Goal: Task Accomplishment & Management: Use online tool/utility

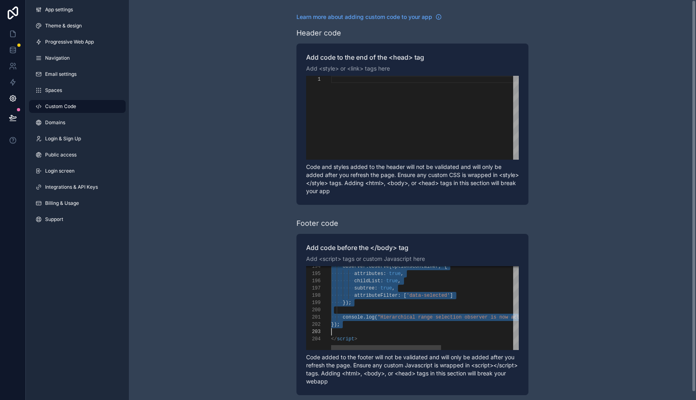
scroll to position [51, 9]
drag, startPoint x: 332, startPoint y: 292, endPoint x: 347, endPoint y: 327, distance: 38.3
paste textarea "**********"
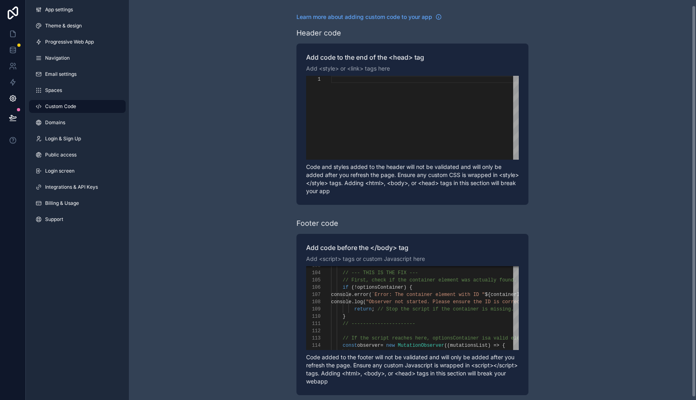
scroll to position [8, 0]
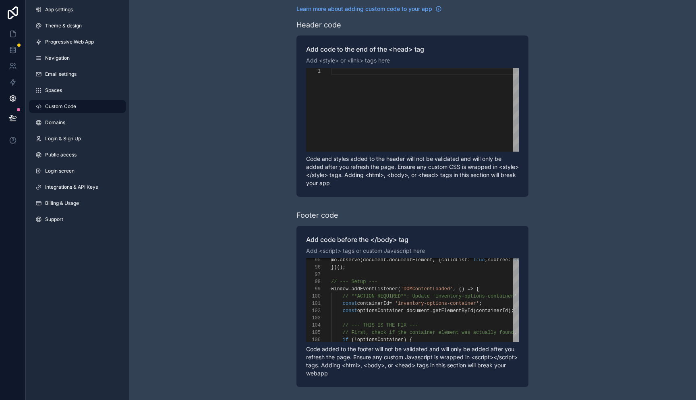
drag, startPoint x: 331, startPoint y: 283, endPoint x: 369, endPoint y: 364, distance: 90.2
click at [369, 364] on div "**********" at bounding box center [413, 306] width 232 height 161
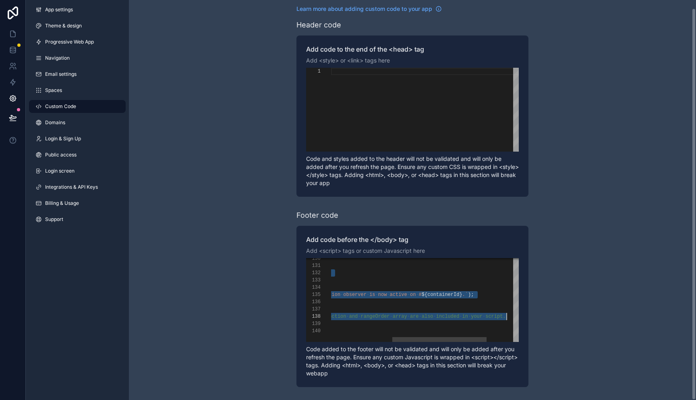
scroll to position [51, 297]
drag, startPoint x: 332, startPoint y: 283, endPoint x: 520, endPoint y: 316, distance: 191.2
paste textarea "**********"
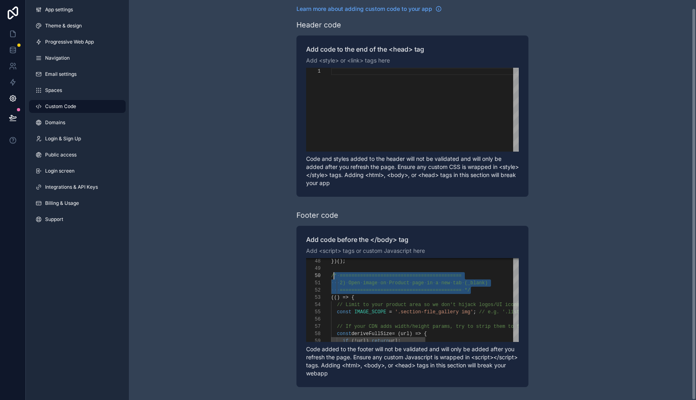
scroll to position [65, 0]
drag, startPoint x: 473, startPoint y: 290, endPoint x: 331, endPoint y: 276, distance: 142.1
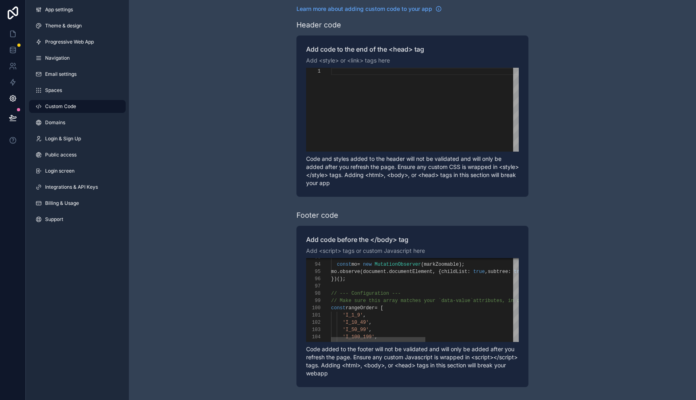
scroll to position [36, 15]
click at [364, 282] on div "})();" at bounding box center [517, 278] width 373 height 7
paste textarea "**********"
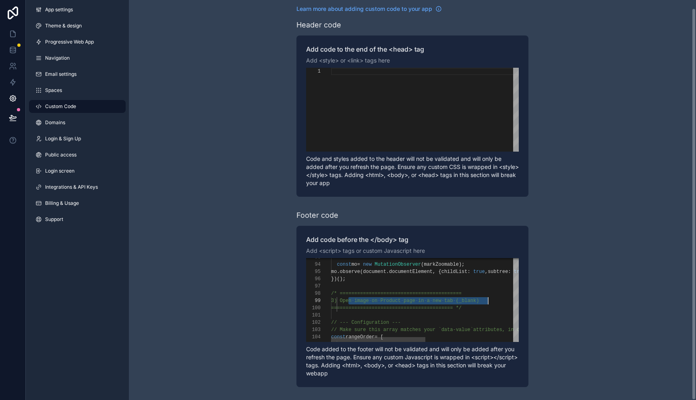
scroll to position [58, 157]
drag, startPoint x: 348, startPoint y: 301, endPoint x: 495, endPoint y: 299, distance: 147.5
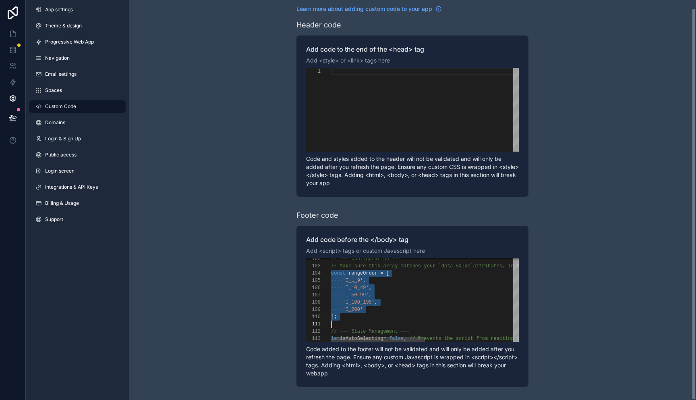
scroll to position [22, 0]
drag, startPoint x: 334, startPoint y: 275, endPoint x: 342, endPoint y: 319, distance: 44.3
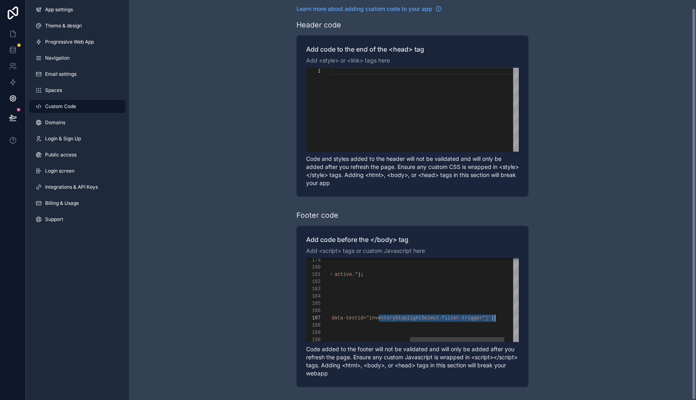
scroll to position [44, 318]
drag, startPoint x: 393, startPoint y: 318, endPoint x: 492, endPoint y: 319, distance: 99.2
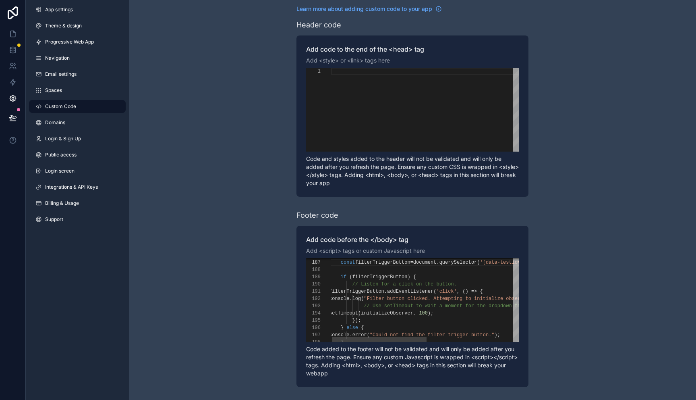
scroll to position [51, 0]
click at [407, 269] on div "scrollable content" at bounding box center [515, 269] width 373 height 7
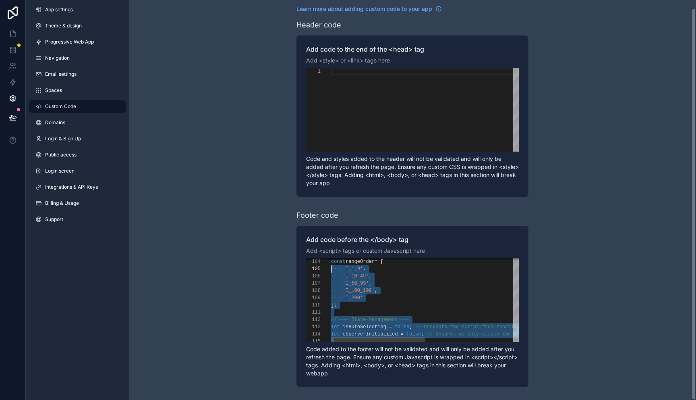
scroll to position [0, 0]
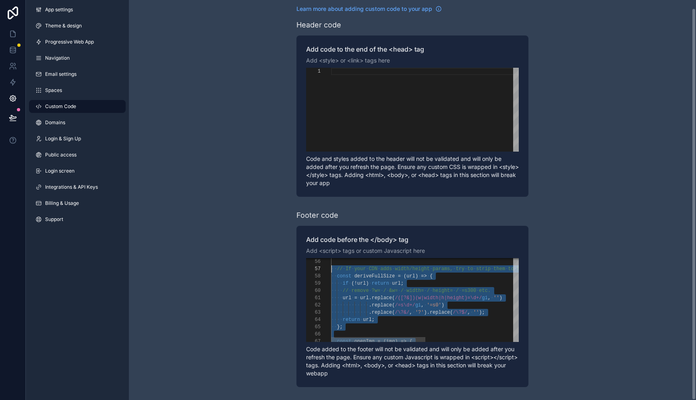
drag, startPoint x: 344, startPoint y: 263, endPoint x: 516, endPoint y: 258, distance: 171.8
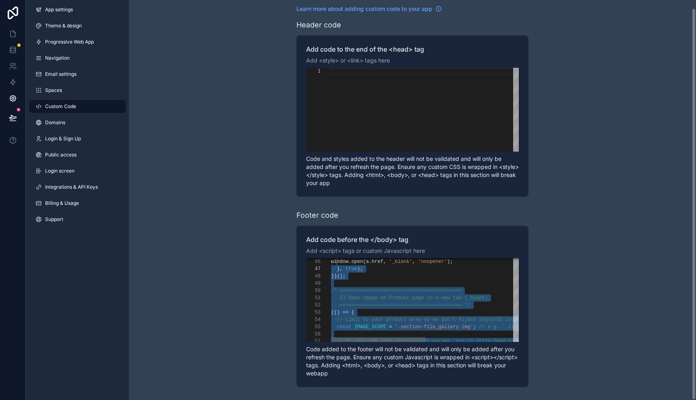
click at [388, 297] on span "·" at bounding box center [388, 298] width 3 height 6
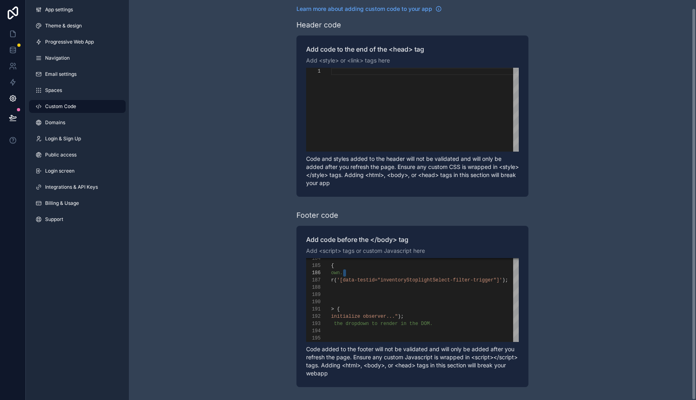
scroll to position [44, 331]
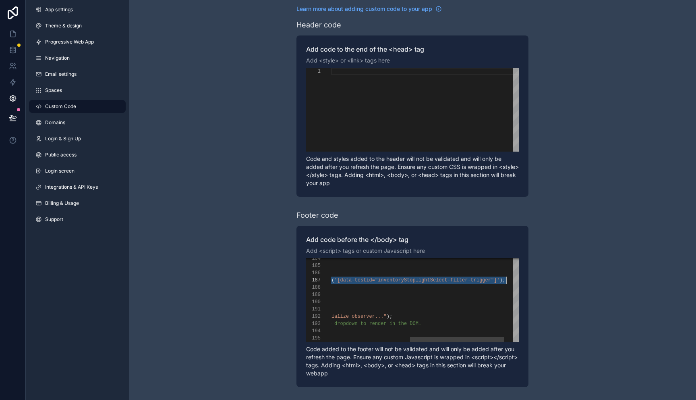
drag, startPoint x: 340, startPoint y: 279, endPoint x: 540, endPoint y: 280, distance: 200.3
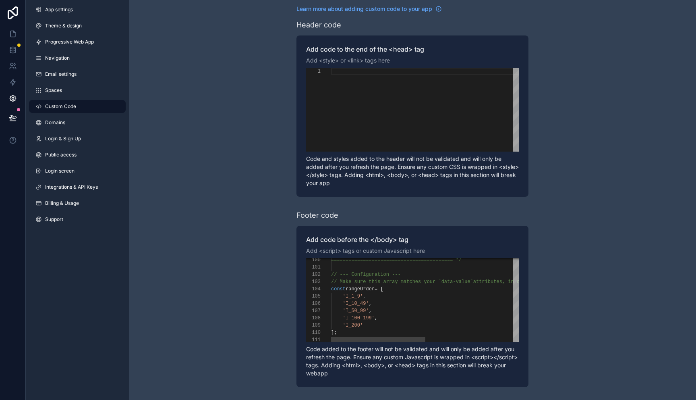
scroll to position [22, 0]
click at [333, 289] on span "const" at bounding box center [338, 289] width 15 height 6
click at [407, 277] on div "// --- Configuration ---" at bounding box center [517, 274] width 373 height 7
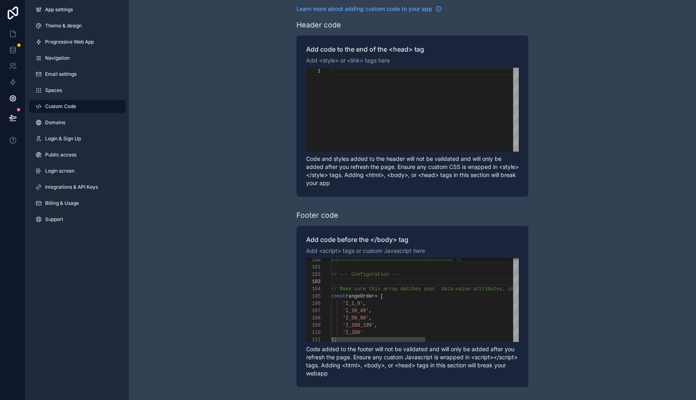
paste textarea "**********"
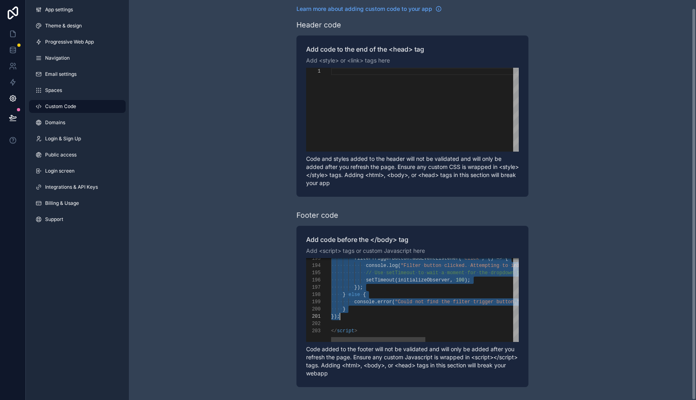
scroll to position [36, 9]
drag, startPoint x: 331, startPoint y: 283, endPoint x: 349, endPoint y: 318, distance: 39.1
paste textarea "Editor content;Press Alt+F1 for Accessibility Options."
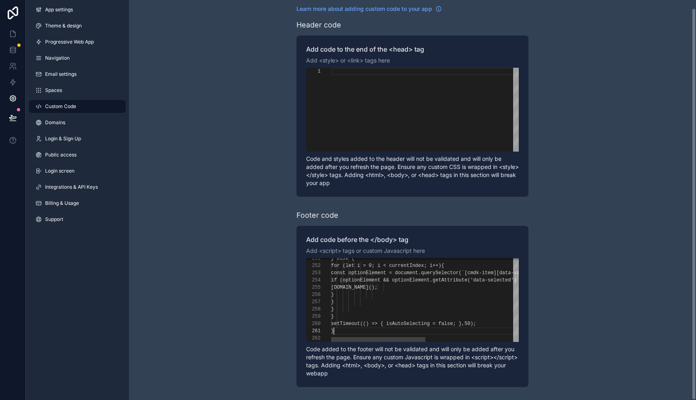
scroll to position [0, 3]
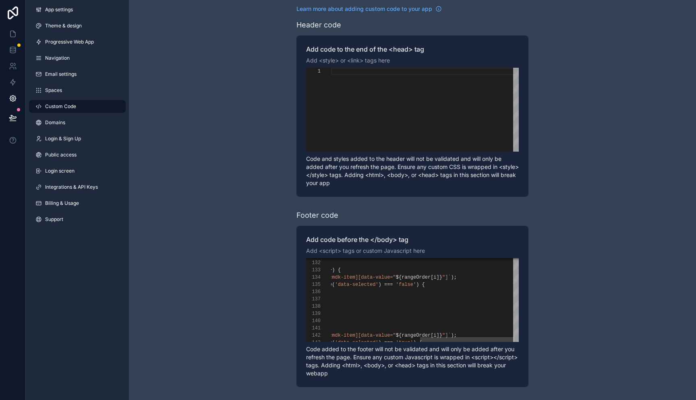
click at [472, 276] on div "const optionElement = document . querySelector ( `[cmdk-item][data-value=" ${ r…" at bounding box center [341, 277] width 373 height 7
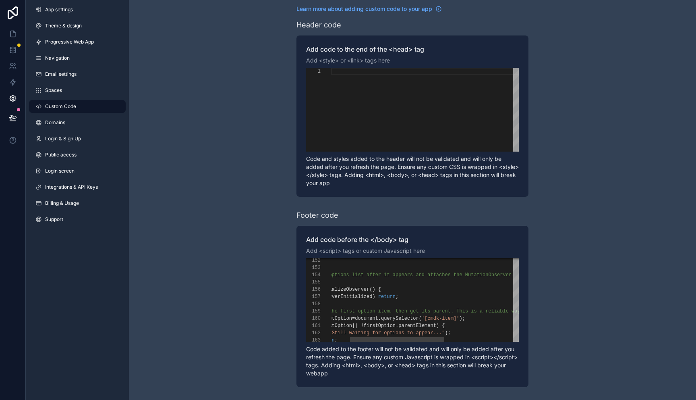
scroll to position [65, 181]
click at [487, 316] on div "const firstOption = document . querySelector ( '[cmdk-item]' );" at bounding box center [480, 318] width 373 height 7
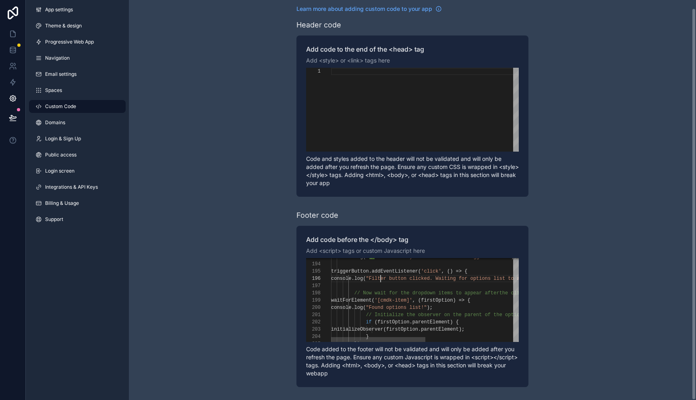
scroll to position [36, 50]
click at [364, 276] on span "log" at bounding box center [359, 279] width 9 height 6
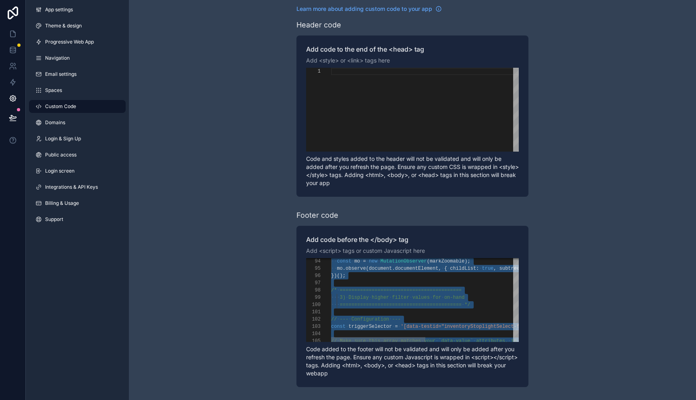
click at [359, 306] on span "==========================================" at bounding box center [401, 305] width 122 height 6
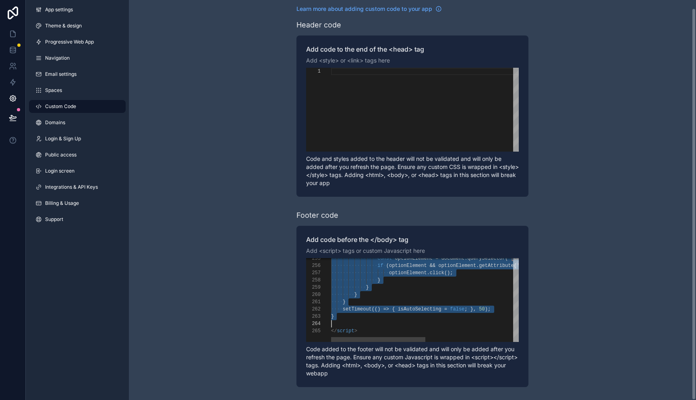
scroll to position [51, 3]
drag, startPoint x: 332, startPoint y: 290, endPoint x: 349, endPoint y: 319, distance: 33.2
paste textarea "**"
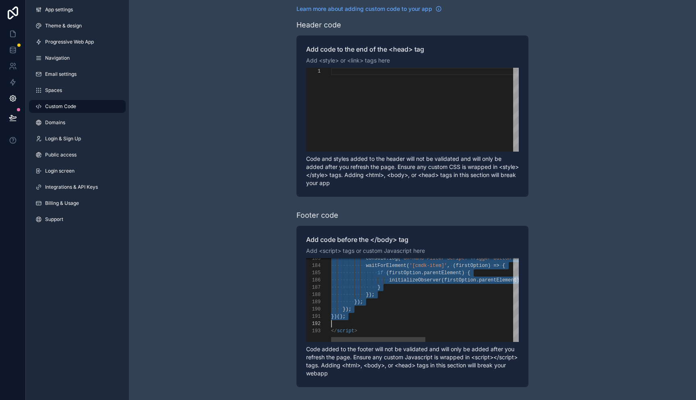
scroll to position [51, 0]
drag, startPoint x: 331, startPoint y: 297, endPoint x: 360, endPoint y: 320, distance: 37.2
paste textarea "**********"
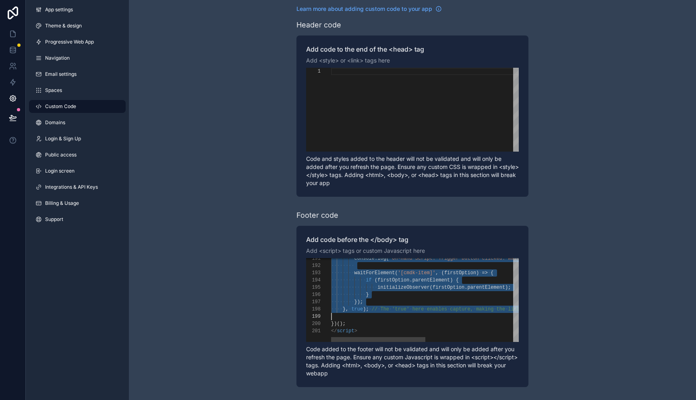
scroll to position [51, 15]
drag, startPoint x: 332, startPoint y: 290, endPoint x: 350, endPoint y: 320, distance: 35.6
paste textarea "**********"
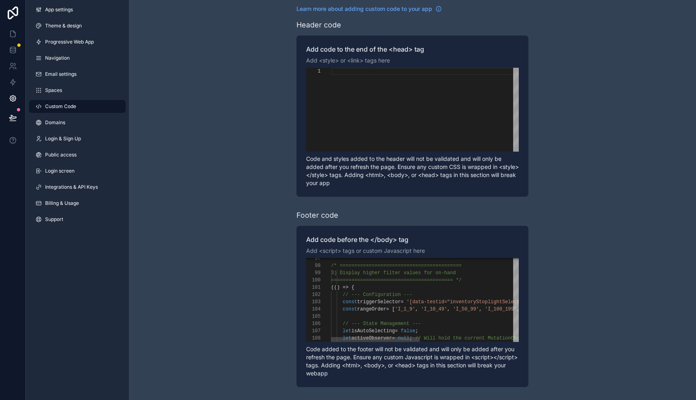
drag, startPoint x: 331, startPoint y: 266, endPoint x: 366, endPoint y: 318, distance: 62.6
click at [366, 318] on div "let activeObserver = null ; // Will hold the current MutationObserver instance …" at bounding box center [529, 351] width 396 height 1586
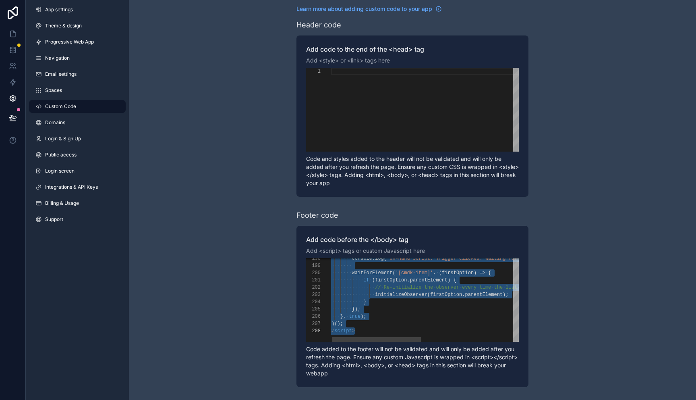
scroll to position [51, 15]
drag, startPoint x: 332, startPoint y: 286, endPoint x: 362, endPoint y: 324, distance: 48.2
paste textarea "Editor content;Press Alt+F1 for Accessibility Options."
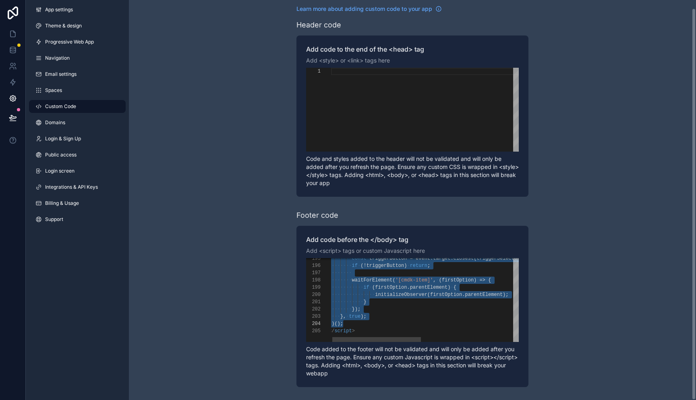
drag, startPoint x: 332, startPoint y: 298, endPoint x: 347, endPoint y: 320, distance: 26.4
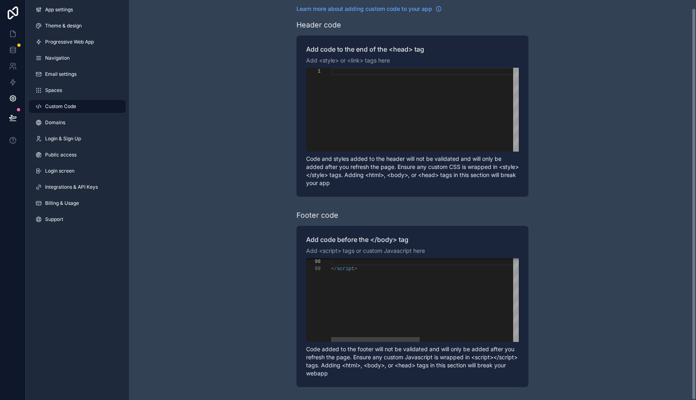
type textarea "**********"
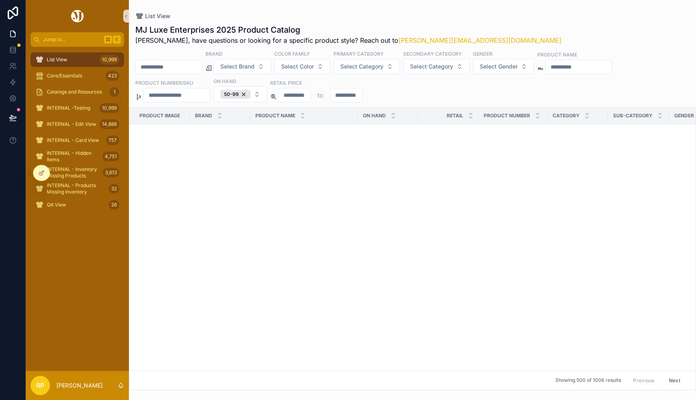
scroll to position [1538, 0]
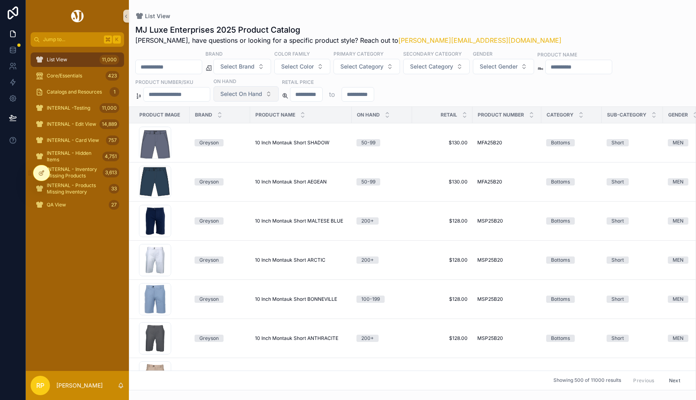
click at [248, 94] on span "Select On Hand" at bounding box center [241, 94] width 42 height 8
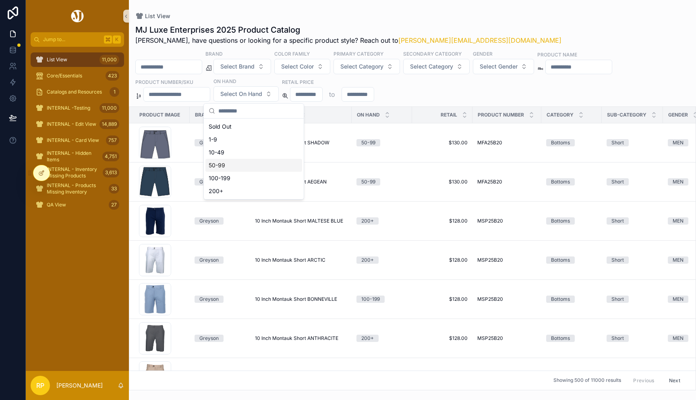
click at [240, 165] on div "50-99" at bounding box center [254, 165] width 97 height 13
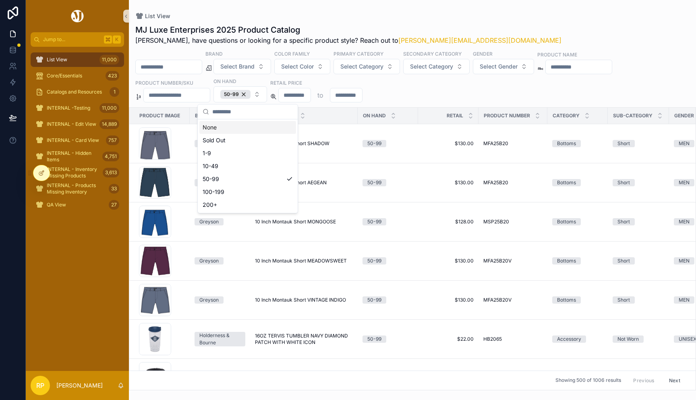
click at [425, 15] on div "List View" at bounding box center [412, 16] width 555 height 6
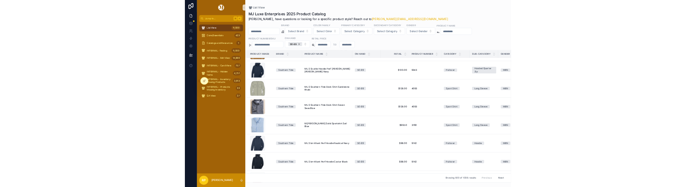
scroll to position [18547, 0]
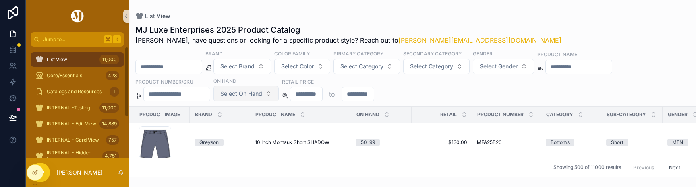
click at [254, 98] on button "Select On Hand" at bounding box center [246, 93] width 65 height 15
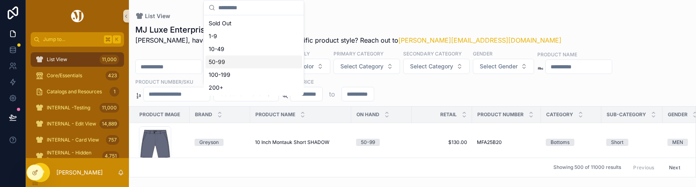
click at [235, 62] on div "50-99" at bounding box center [254, 62] width 97 height 13
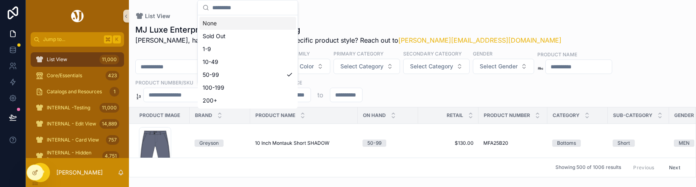
click at [417, 22] on div "MJ Luxe Enterprises 2025 Product Catalog Rasika, have questions or looking for …" at bounding box center [412, 98] width 567 height 158
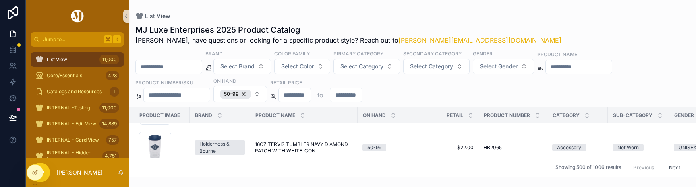
scroll to position [197, 0]
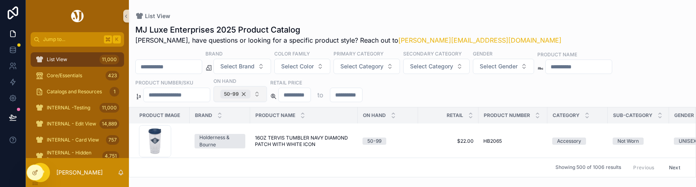
click at [251, 93] on div "50-99" at bounding box center [235, 94] width 30 height 9
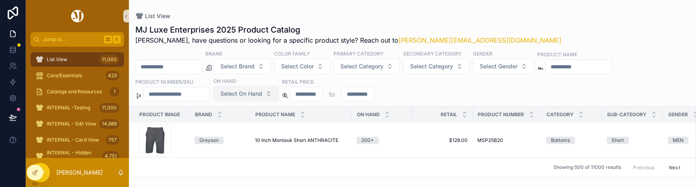
click at [253, 94] on span "Select On Hand" at bounding box center [241, 94] width 42 height 8
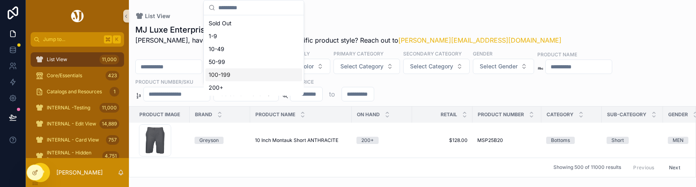
click at [240, 75] on div "100-199" at bounding box center [254, 75] width 97 height 13
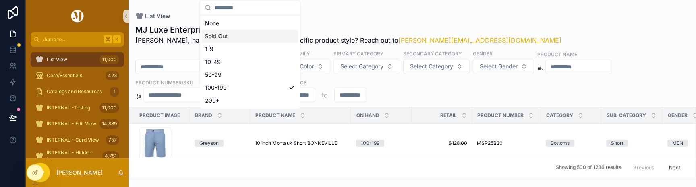
click at [421, 17] on div "List View" at bounding box center [412, 16] width 555 height 6
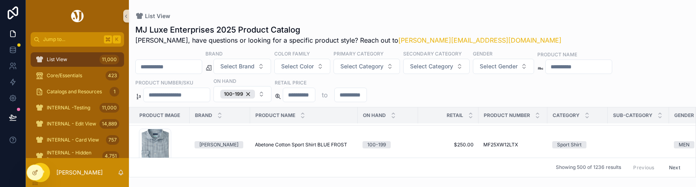
scroll to position [1542, 0]
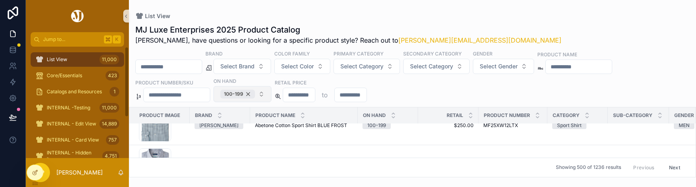
click at [239, 92] on div "100-199" at bounding box center [237, 94] width 35 height 9
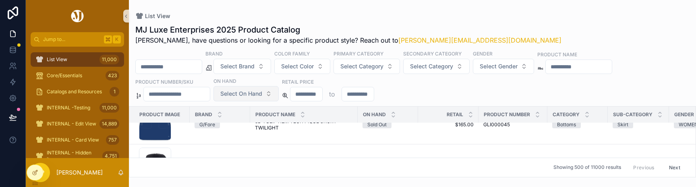
click at [239, 92] on span "Select On Hand" at bounding box center [241, 94] width 42 height 8
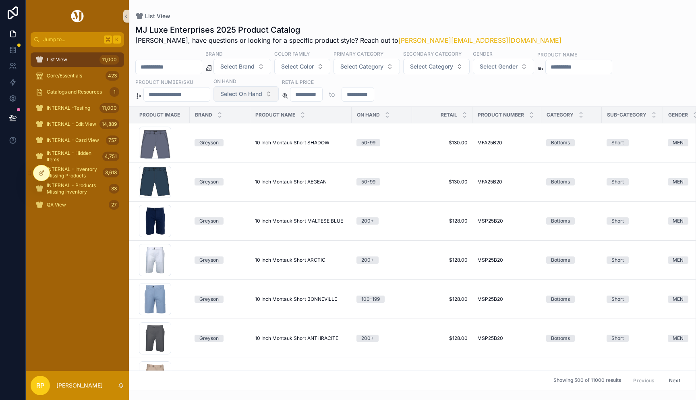
click at [248, 96] on span "Select On Hand" at bounding box center [241, 94] width 42 height 8
click at [241, 179] on div "100-199" at bounding box center [254, 178] width 97 height 13
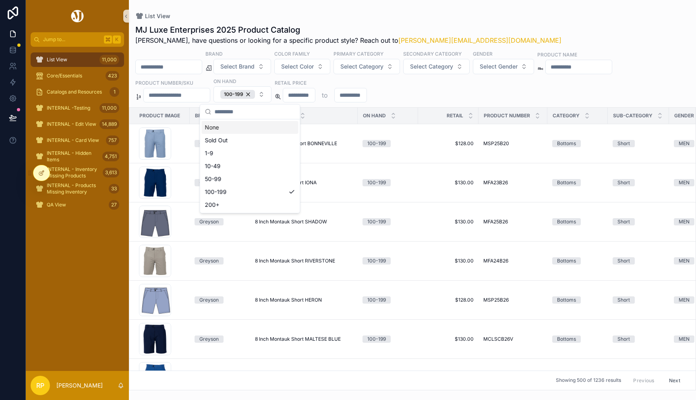
click at [439, 8] on div "List View MJ Luxe Enterprises 2025 Product Catalog Rasika, have questions or lo…" at bounding box center [412, 195] width 567 height 390
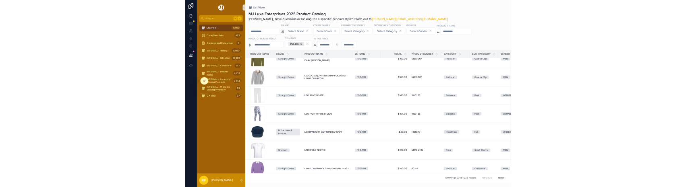
scroll to position [18701, 0]
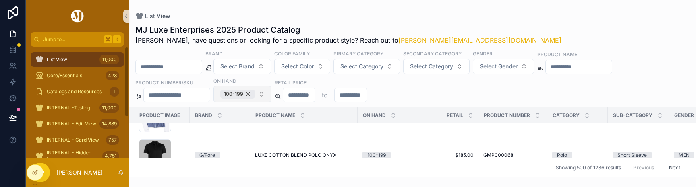
click at [255, 94] on div "100-199" at bounding box center [237, 94] width 35 height 9
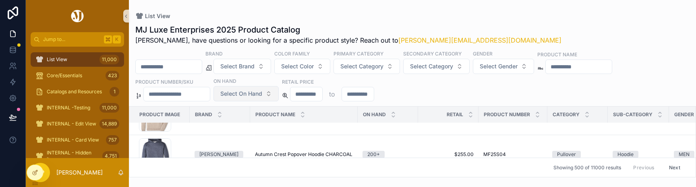
click at [256, 94] on span "Select On Hand" at bounding box center [241, 94] width 42 height 8
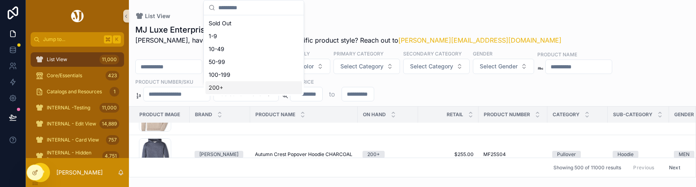
click at [245, 87] on div "200+" at bounding box center [254, 87] width 97 height 13
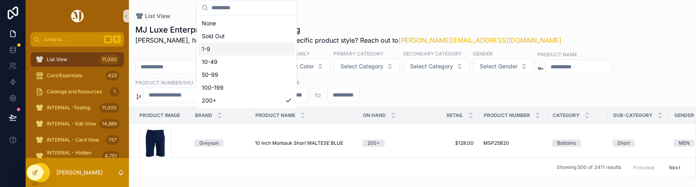
click at [354, 20] on div "MJ Luxe Enterprises 2025 Product Catalog Rasika, have questions or looking for …" at bounding box center [412, 98] width 567 height 158
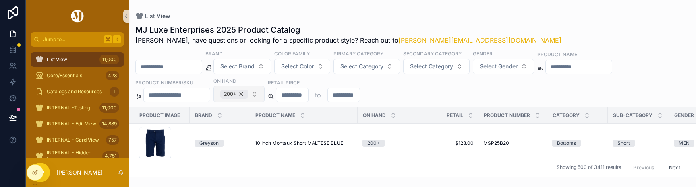
click at [248, 93] on div "200+" at bounding box center [234, 94] width 28 height 9
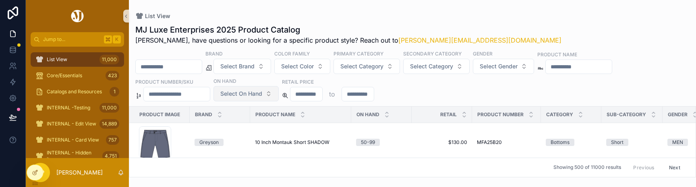
click at [248, 93] on span "Select On Hand" at bounding box center [241, 94] width 42 height 8
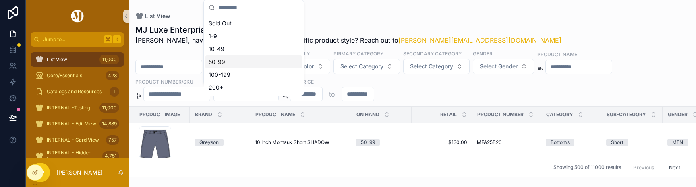
click at [237, 61] on div "50-99" at bounding box center [254, 62] width 97 height 13
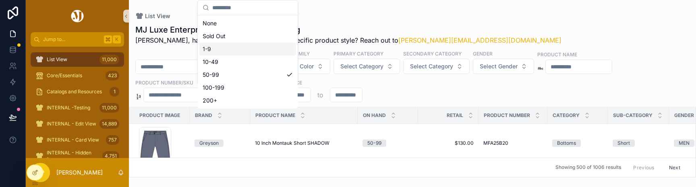
click at [365, 25] on h1 "MJ Luxe Enterprises 2025 Product Catalog" at bounding box center [348, 29] width 426 height 11
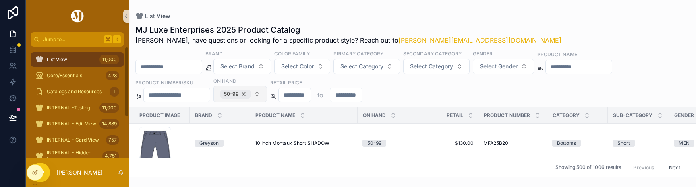
click at [250, 96] on div "50-99" at bounding box center [235, 94] width 30 height 9
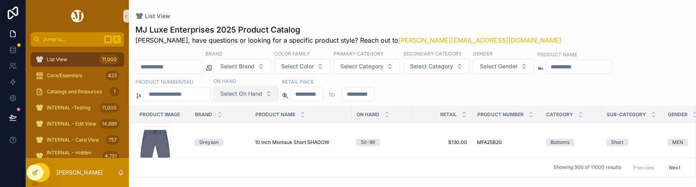
click at [248, 95] on span "Select On Hand" at bounding box center [241, 94] width 42 height 8
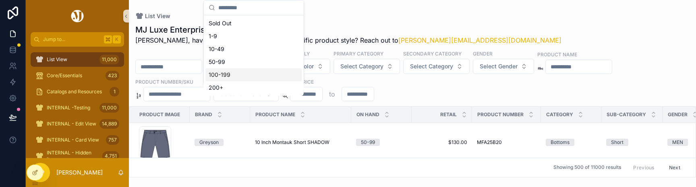
click at [237, 76] on div "100-199" at bounding box center [254, 75] width 97 height 13
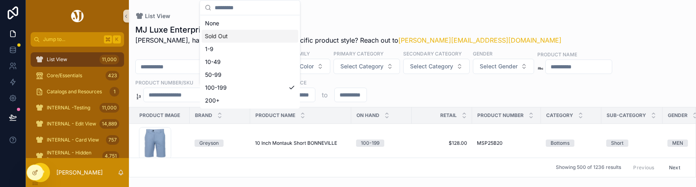
click at [378, 10] on div "List View MJ Luxe Enterprises 2025 Product Catalog [PERSON_NAME], have question…" at bounding box center [412, 89] width 567 height 178
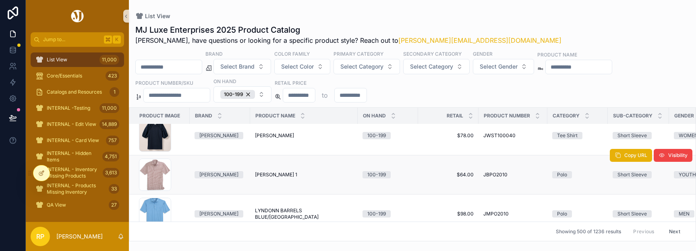
scroll to position [17420, 0]
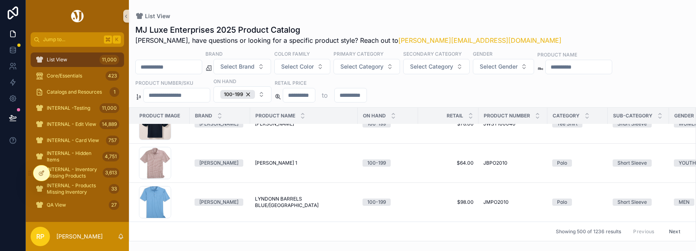
click at [675, 187] on button "Next" at bounding box center [675, 231] width 23 height 12
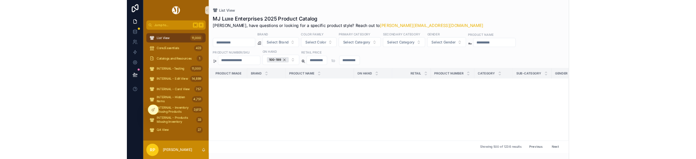
scroll to position [19047, 0]
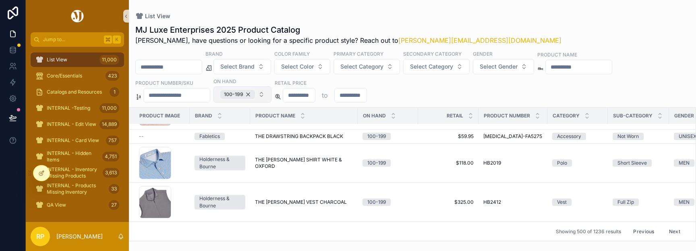
click at [240, 98] on div "100-199" at bounding box center [237, 94] width 35 height 9
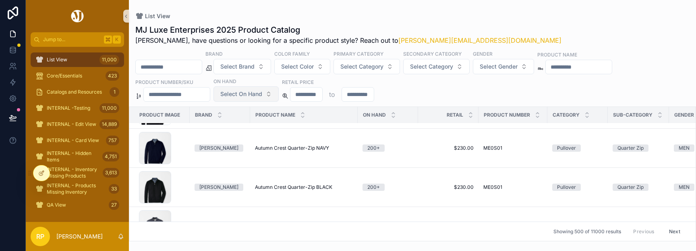
click at [240, 98] on span "Select On Hand" at bounding box center [241, 94] width 42 height 8
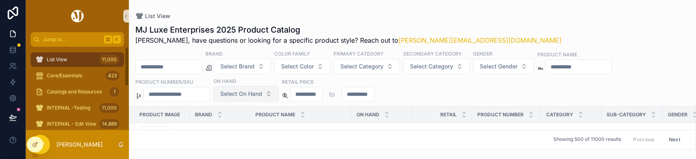
click at [256, 96] on span "Select On Hand" at bounding box center [241, 94] width 42 height 8
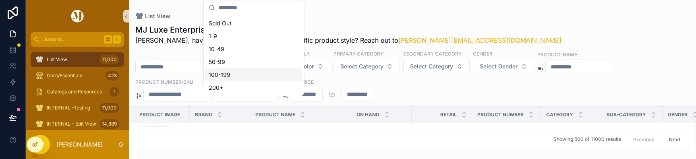
click at [246, 73] on div "100-199" at bounding box center [254, 75] width 97 height 13
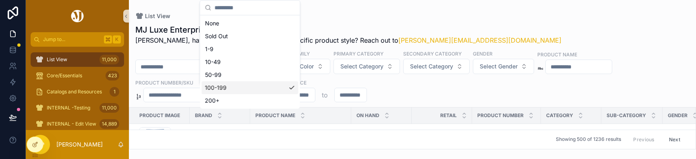
click at [241, 84] on div "100-199" at bounding box center [250, 87] width 97 height 13
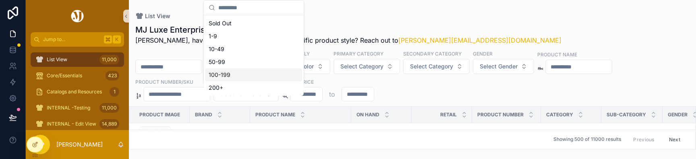
click at [241, 77] on div "100-199" at bounding box center [254, 75] width 97 height 13
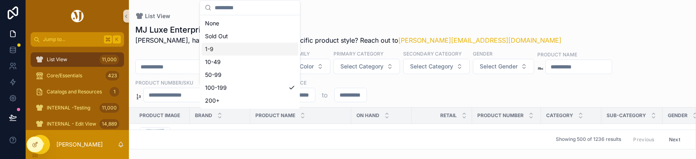
click at [389, 16] on div "List View" at bounding box center [412, 16] width 555 height 6
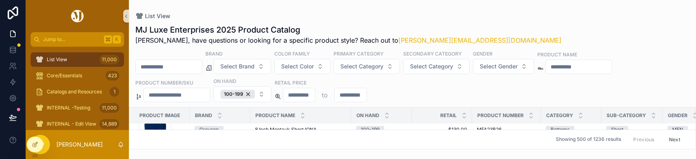
scroll to position [86, 0]
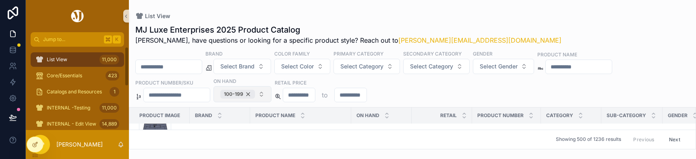
click at [240, 93] on div "100-199" at bounding box center [237, 94] width 35 height 9
click at [240, 93] on span "Select On Hand" at bounding box center [241, 94] width 42 height 8
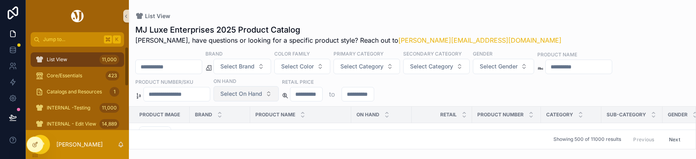
click at [259, 91] on span "Select On Hand" at bounding box center [241, 94] width 42 height 8
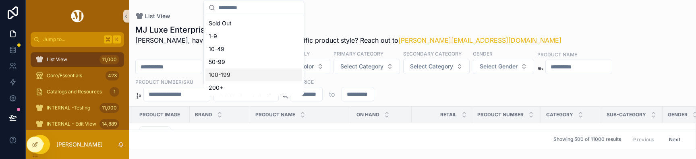
click at [245, 75] on div "100-199" at bounding box center [254, 75] width 97 height 13
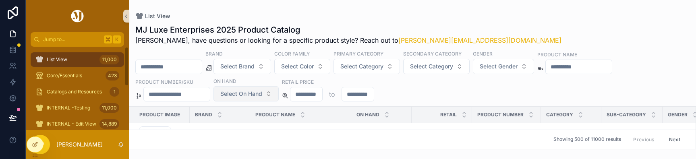
click at [249, 93] on span "Select On Hand" at bounding box center [241, 94] width 42 height 8
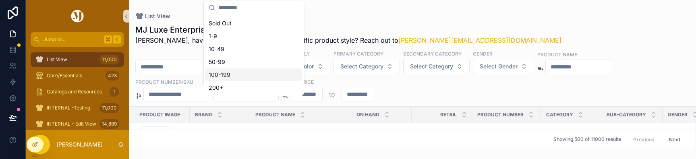
click at [238, 73] on div "100-199" at bounding box center [254, 75] width 97 height 13
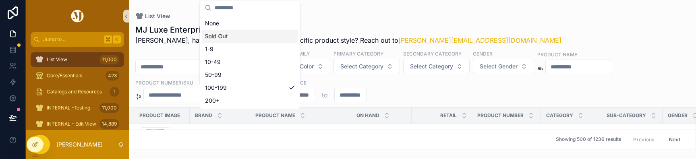
click at [374, 7] on div "List View MJ Luxe Enterprises 2025 Product Catalog [PERSON_NAME], have question…" at bounding box center [412, 75] width 567 height 150
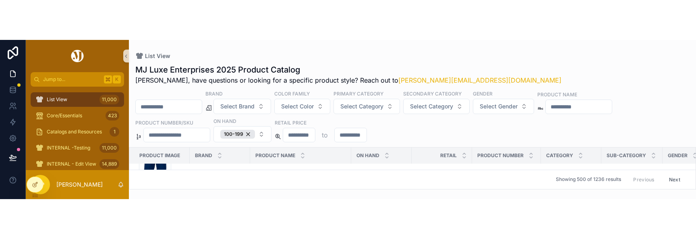
scroll to position [64, 0]
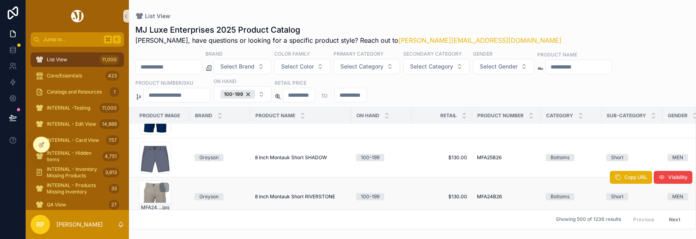
click at [156, 159] on div "MFA24B26-261 .jpg" at bounding box center [155, 197] width 32 height 32
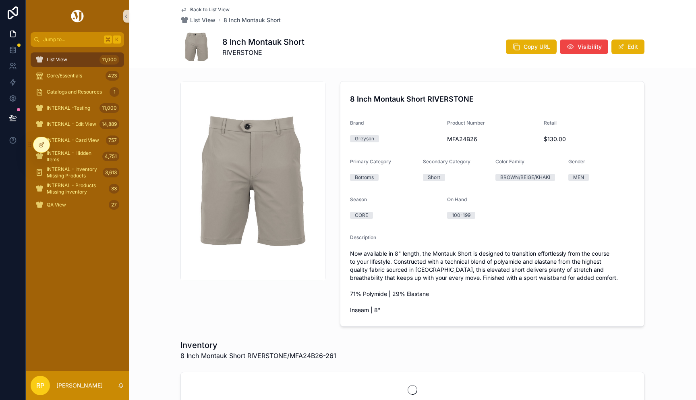
click at [239, 149] on img "scrollable content" at bounding box center [253, 181] width 144 height 144
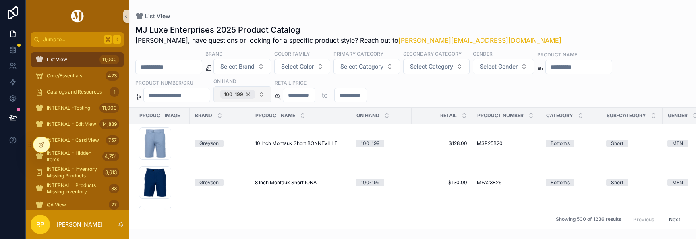
click at [255, 91] on div "100-199" at bounding box center [237, 94] width 35 height 9
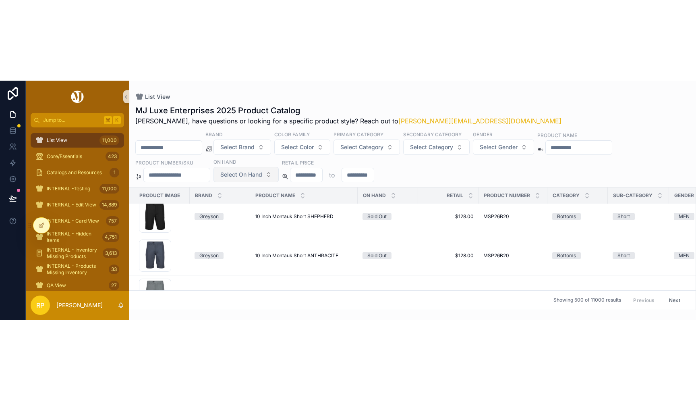
scroll to position [885, 0]
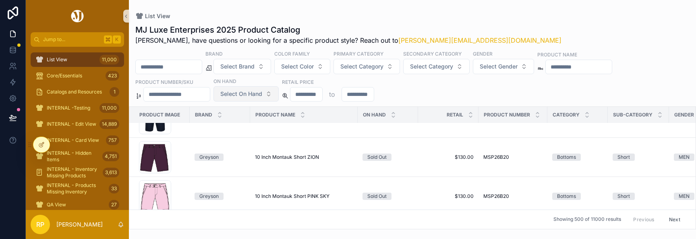
click at [258, 93] on span "Select On Hand" at bounding box center [241, 94] width 42 height 8
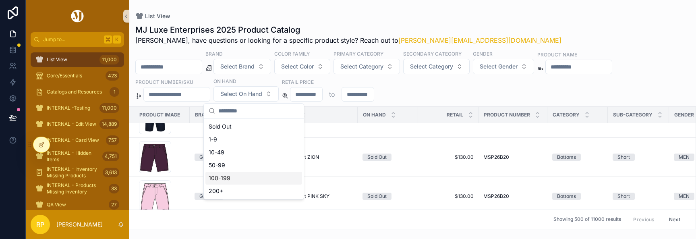
click at [230, 176] on div "100-199" at bounding box center [254, 178] width 97 height 13
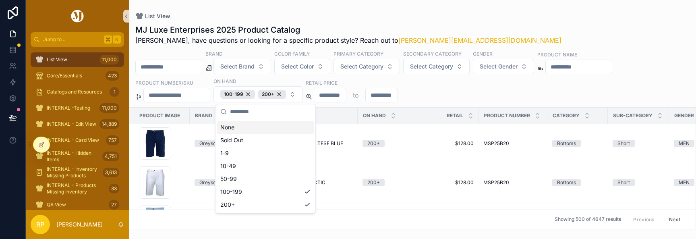
click at [476, 17] on div "List View" at bounding box center [412, 16] width 555 height 6
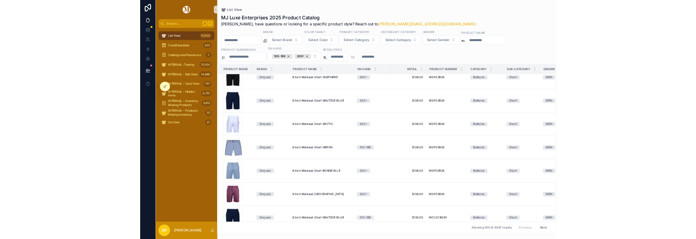
scroll to position [841, 0]
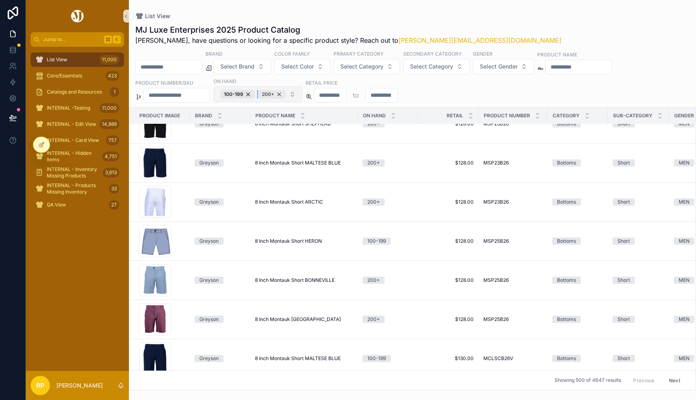
click at [286, 95] on div "200+" at bounding box center [272, 94] width 28 height 9
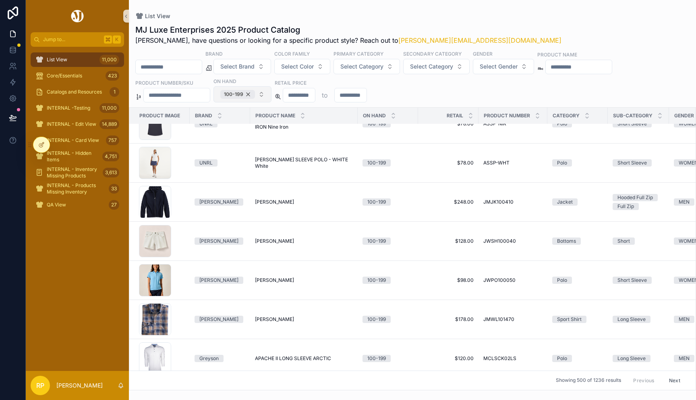
click at [255, 94] on div "100-199" at bounding box center [237, 94] width 35 height 9
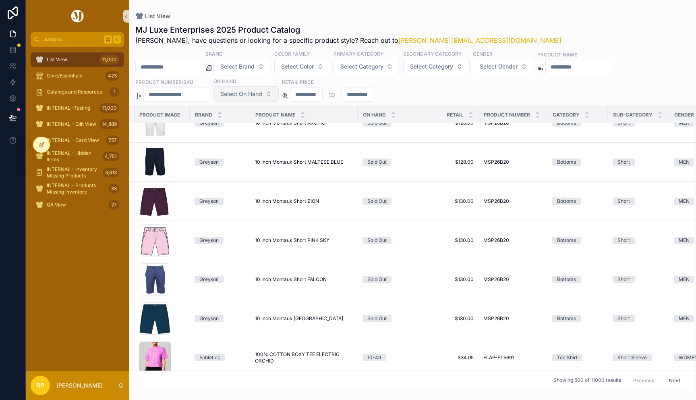
click at [392, 19] on div "List View" at bounding box center [412, 16] width 555 height 6
click at [247, 96] on span "Select On Hand" at bounding box center [241, 94] width 42 height 8
click at [228, 165] on div "50-99" at bounding box center [254, 165] width 97 height 13
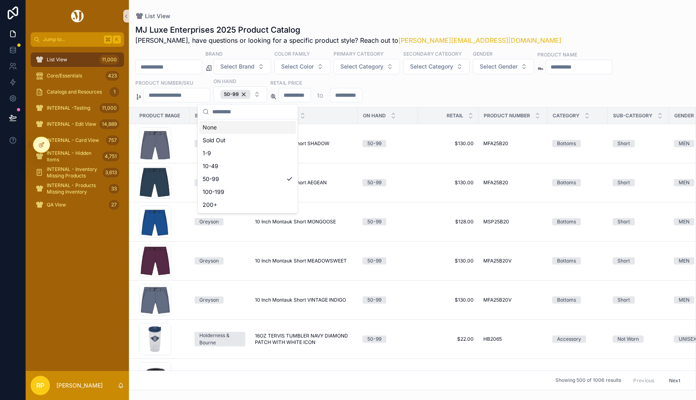
click at [394, 95] on div "Brand Select Brand Color Family Select Color Primary Category Select Category S…" at bounding box center [412, 76] width 567 height 52
click at [249, 92] on div "50-99" at bounding box center [235, 94] width 30 height 9
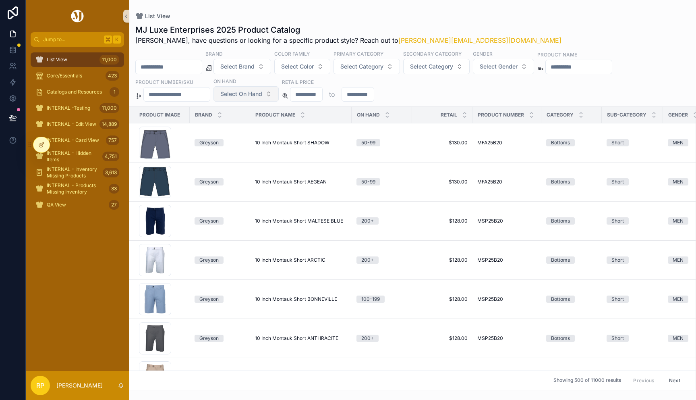
click at [249, 92] on span "Select On Hand" at bounding box center [241, 94] width 42 height 8
click at [229, 179] on div "100-199" at bounding box center [254, 178] width 97 height 13
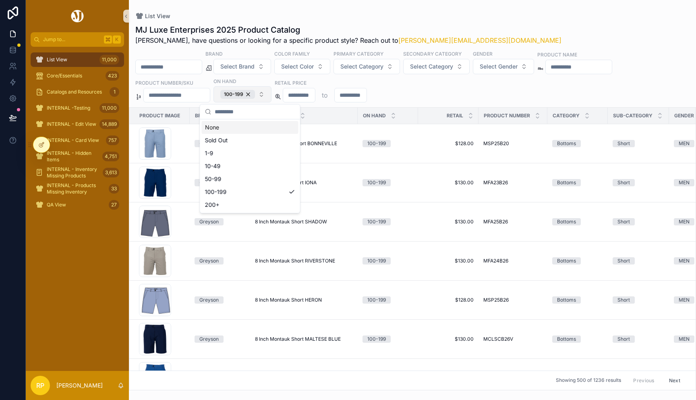
click at [441, 10] on div "List View MJ Luxe Enterprises 2025 Product Catalog Rasika, have questions or lo…" at bounding box center [412, 195] width 567 height 390
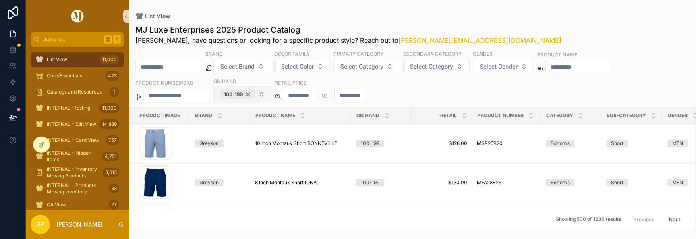
click at [255, 92] on div "100-199" at bounding box center [237, 94] width 35 height 9
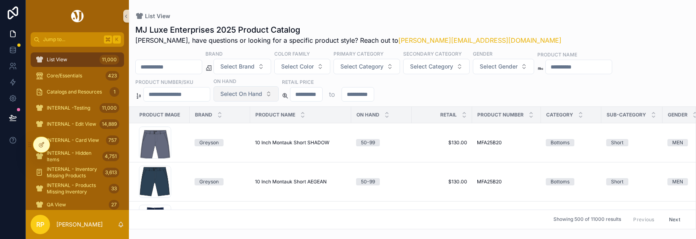
click at [247, 93] on span "Select On Hand" at bounding box center [241, 94] width 42 height 8
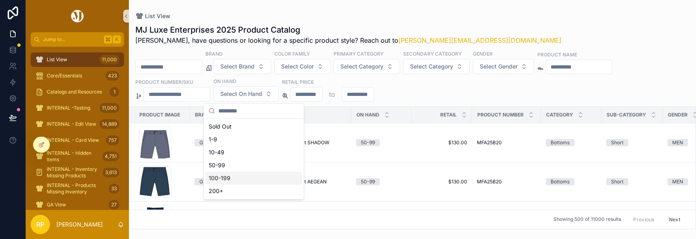
click at [223, 175] on div "100-199" at bounding box center [254, 178] width 97 height 13
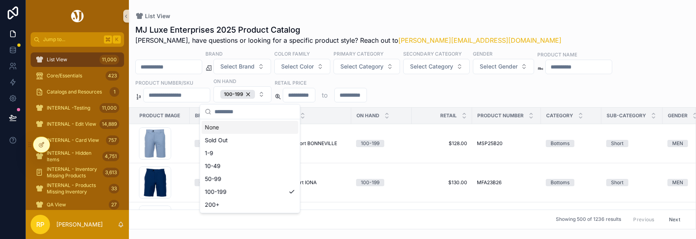
click at [409, 23] on div "MJ Luxe Enterprises 2025 Product Catalog Rasika, have questions or looking for …" at bounding box center [412, 124] width 567 height 210
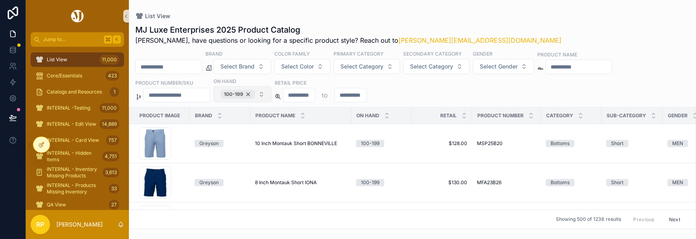
click at [255, 94] on div "100-199" at bounding box center [237, 94] width 35 height 9
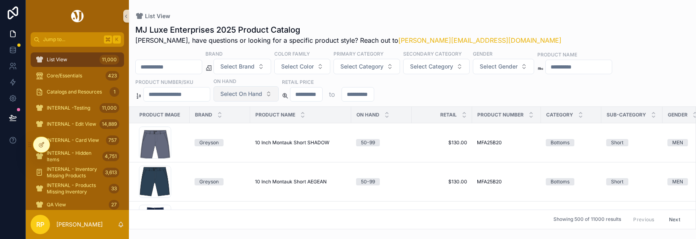
click at [250, 96] on span "Select On Hand" at bounding box center [241, 94] width 42 height 8
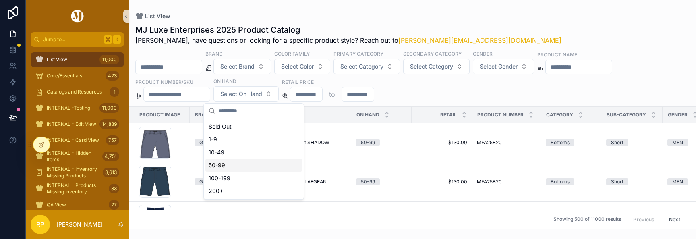
click at [231, 167] on div "50-99" at bounding box center [254, 165] width 97 height 13
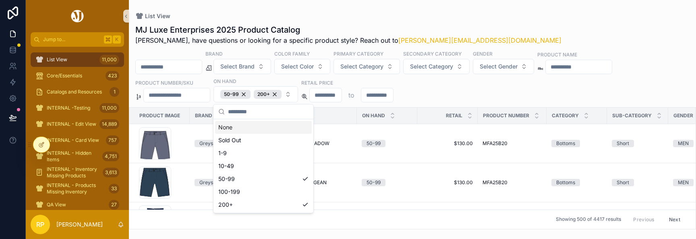
click at [387, 13] on div "List View" at bounding box center [412, 16] width 555 height 6
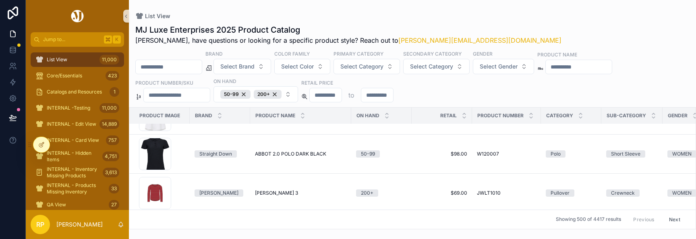
scroll to position [1592, 0]
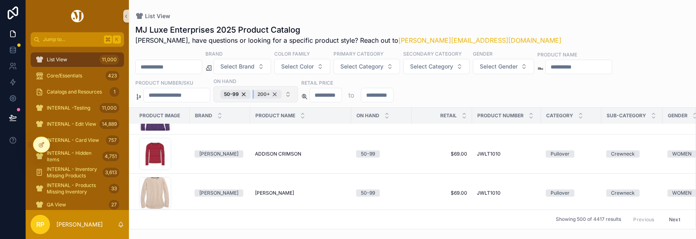
click at [282, 95] on div "200+" at bounding box center [268, 94] width 28 height 9
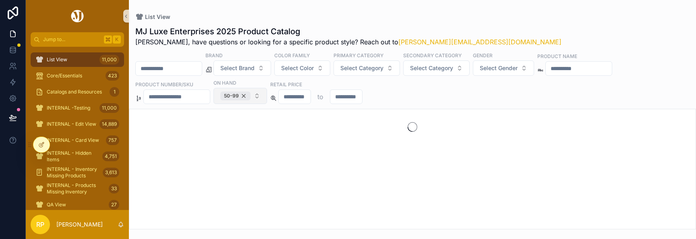
click at [251, 95] on div "50-99" at bounding box center [235, 95] width 30 height 9
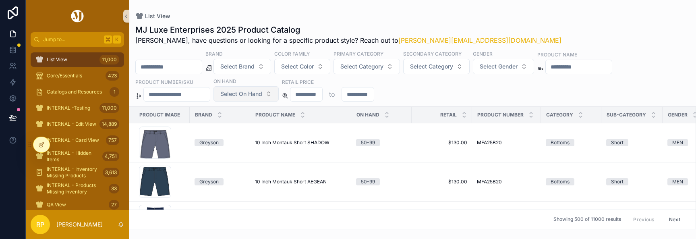
click at [256, 94] on span "Select On Hand" at bounding box center [241, 94] width 42 height 8
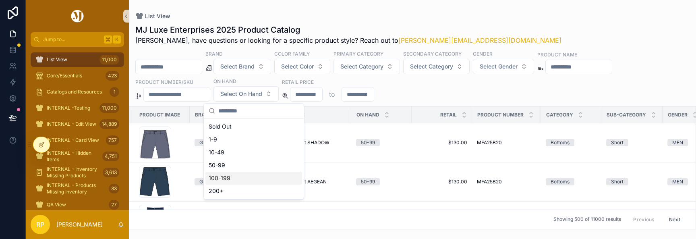
click at [238, 172] on div "100-199" at bounding box center [254, 178] width 97 height 13
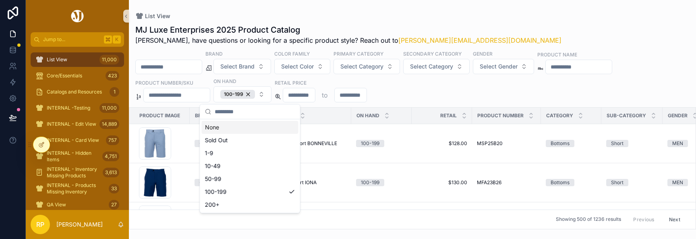
click at [386, 23] on div "MJ Luxe Enterprises 2025 Product Catalog [PERSON_NAME], have questions or looki…" at bounding box center [412, 124] width 567 height 210
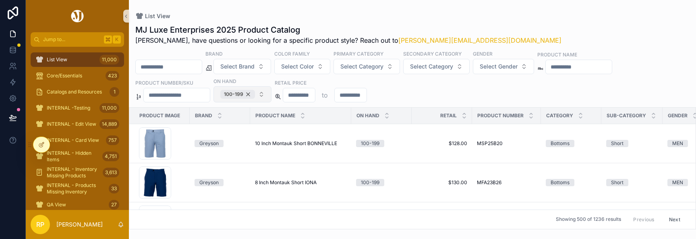
click at [255, 91] on div "100-199" at bounding box center [237, 94] width 35 height 9
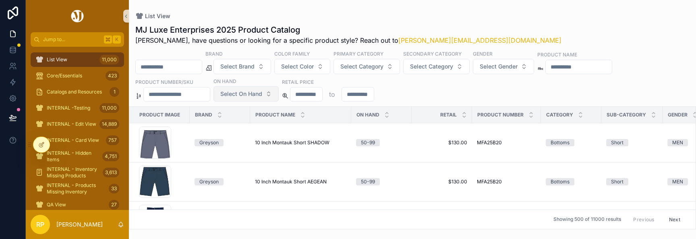
click at [251, 96] on span "Select On Hand" at bounding box center [241, 94] width 42 height 8
click at [262, 94] on span "Select On Hand" at bounding box center [241, 94] width 42 height 8
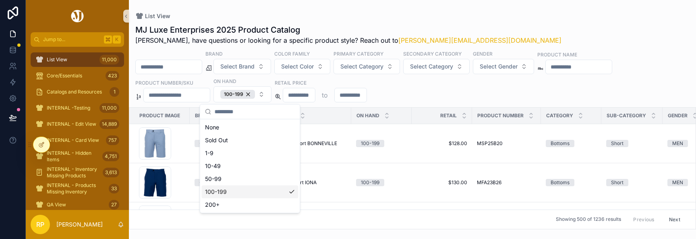
click at [243, 190] on div "100-199" at bounding box center [250, 191] width 97 height 13
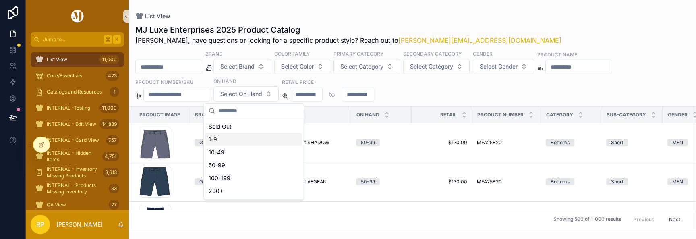
click at [430, 19] on div "MJ Luxe Enterprises 2025 Product Catalog [PERSON_NAME], have questions or looki…" at bounding box center [412, 124] width 567 height 210
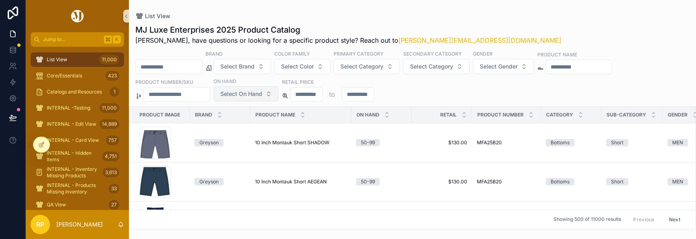
click at [242, 93] on span "Select On Hand" at bounding box center [241, 94] width 42 height 8
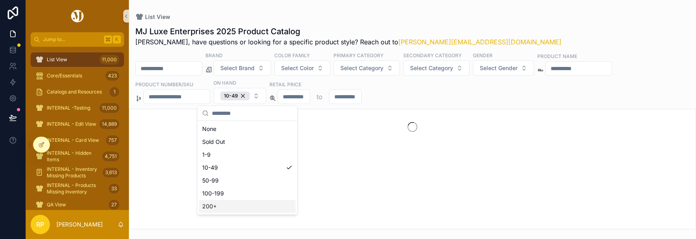
click at [463, 13] on div "List View" at bounding box center [412, 17] width 555 height 8
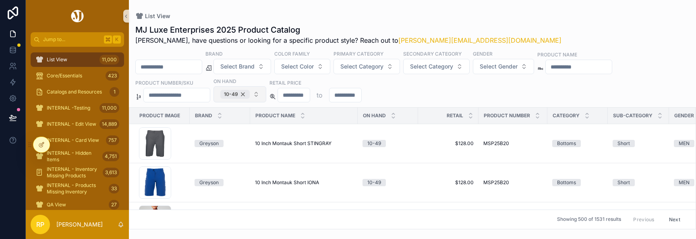
click at [250, 93] on div "10-49" at bounding box center [234, 94] width 29 height 9
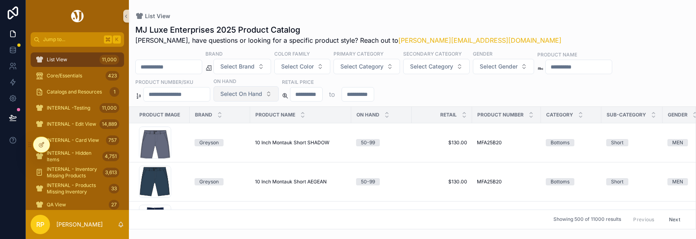
click at [278, 94] on button "Select On Hand" at bounding box center [246, 93] width 65 height 15
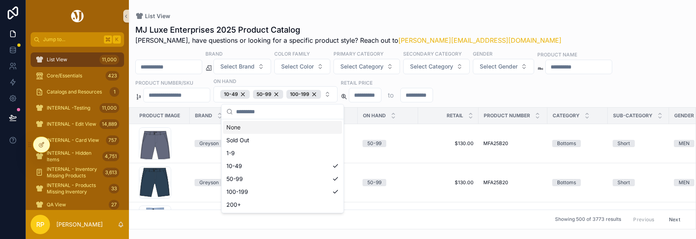
click at [422, 17] on div "List View" at bounding box center [412, 16] width 555 height 6
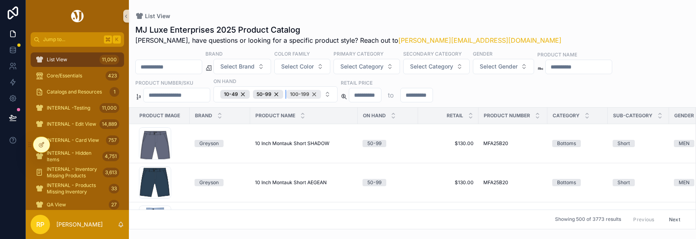
click at [321, 93] on div "100-199" at bounding box center [304, 94] width 35 height 9
click at [287, 89] on button "10-49 50-99" at bounding box center [257, 94] width 86 height 16
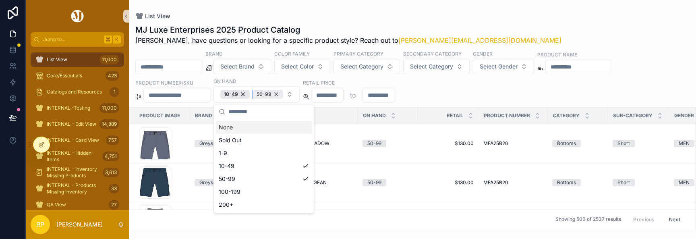
click at [281, 96] on div "50-99" at bounding box center [268, 94] width 30 height 9
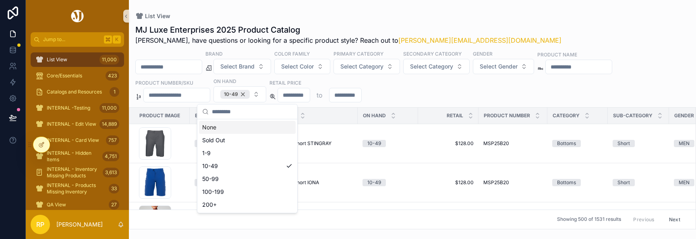
click at [250, 95] on div "10-49" at bounding box center [234, 94] width 29 height 9
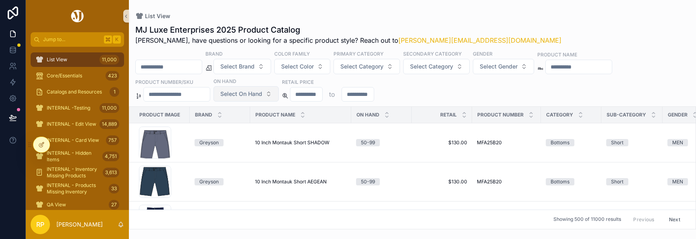
click at [255, 92] on span "Select On Hand" at bounding box center [241, 94] width 42 height 8
click at [251, 95] on span "Select On Hand" at bounding box center [241, 94] width 42 height 8
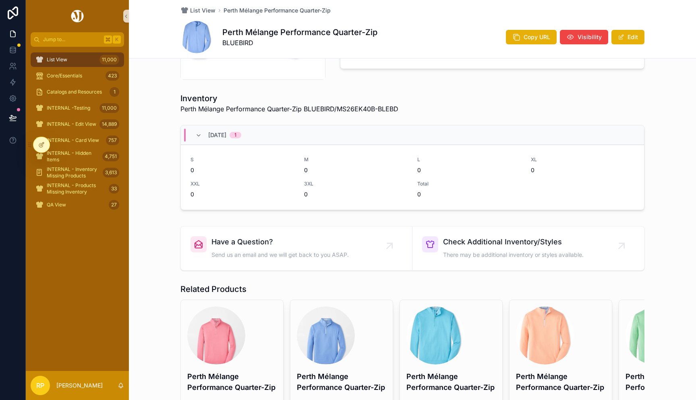
scroll to position [264, 0]
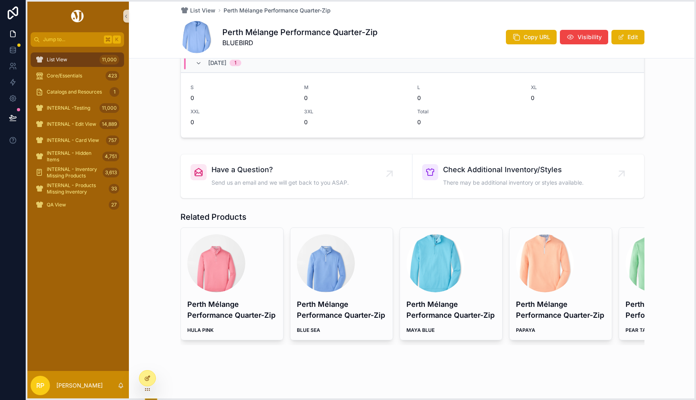
drag, startPoint x: 29, startPoint y: 144, endPoint x: 141, endPoint y: 377, distance: 259.0
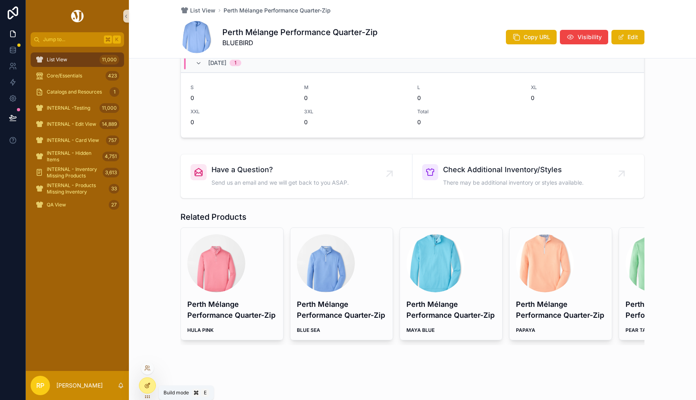
click at [148, 384] on icon at bounding box center [148, 384] width 3 height 3
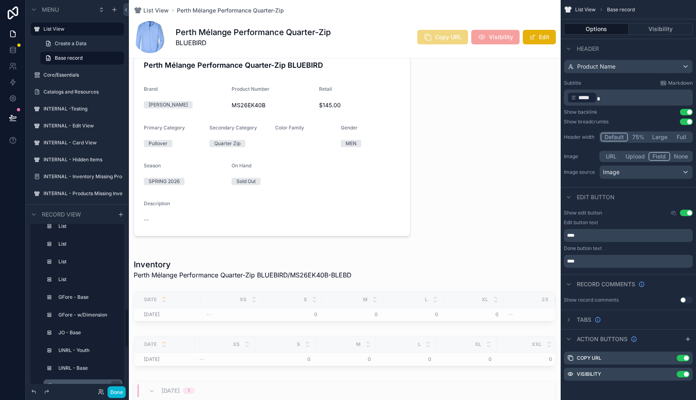
scroll to position [352, 0]
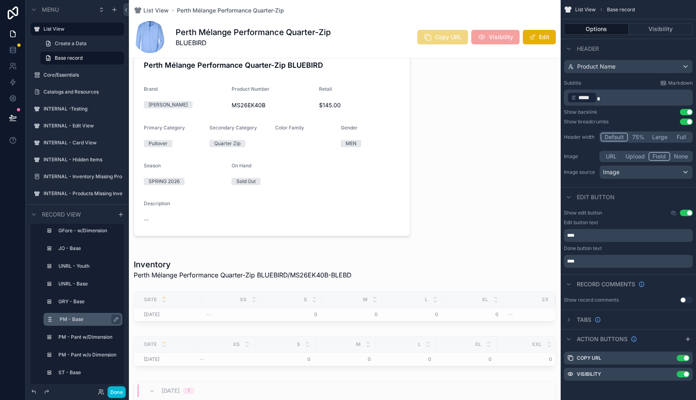
click at [62, 318] on label "PM - Base" at bounding box center [88, 319] width 56 height 6
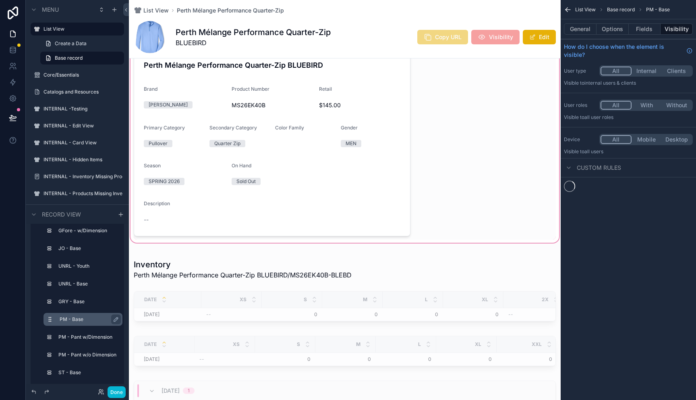
scroll to position [0, 0]
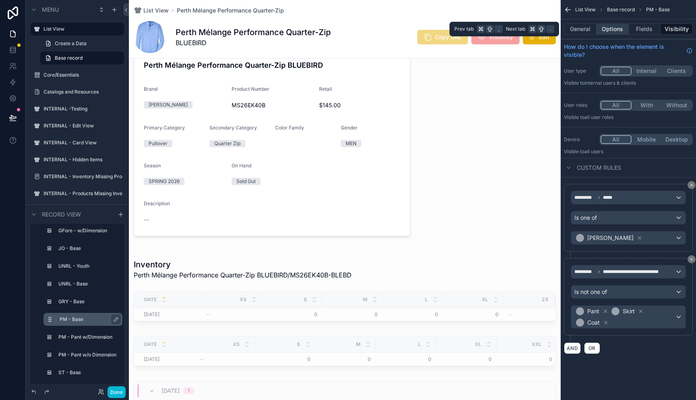
click at [613, 30] on button "Options" at bounding box center [613, 28] width 32 height 11
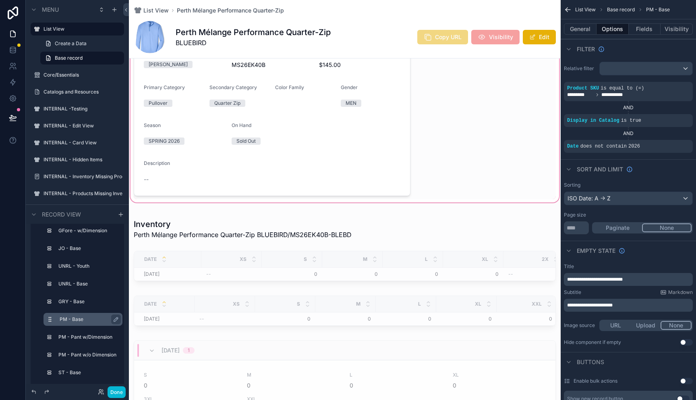
scroll to position [317, 0]
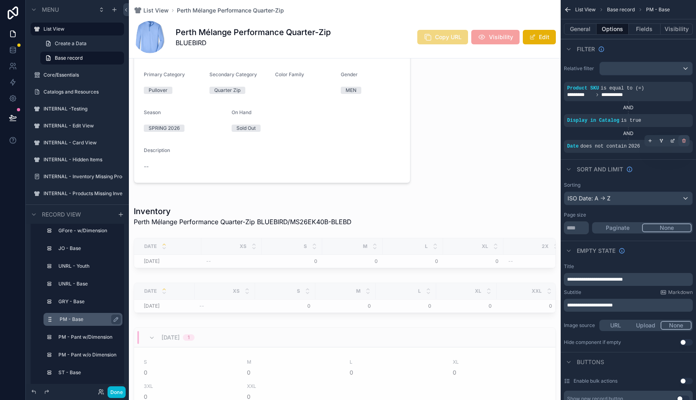
click at [684, 141] on icon "scrollable content" at bounding box center [684, 140] width 5 height 5
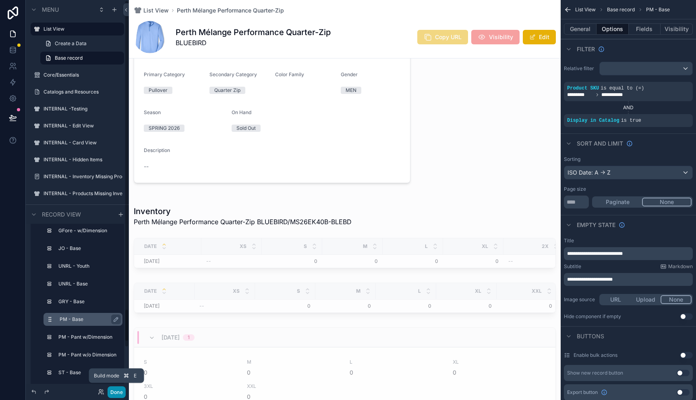
click at [120, 391] on button "Done" at bounding box center [117, 392] width 18 height 12
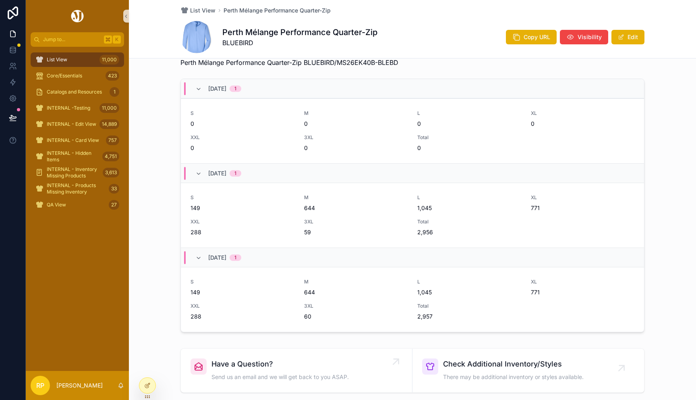
scroll to position [215, 0]
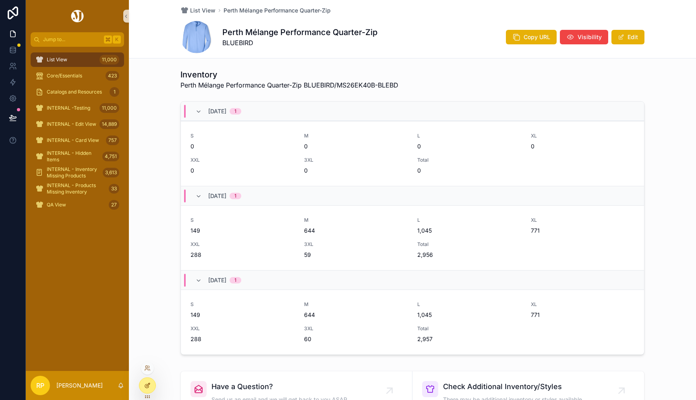
click at [152, 387] on div at bounding box center [147, 385] width 16 height 15
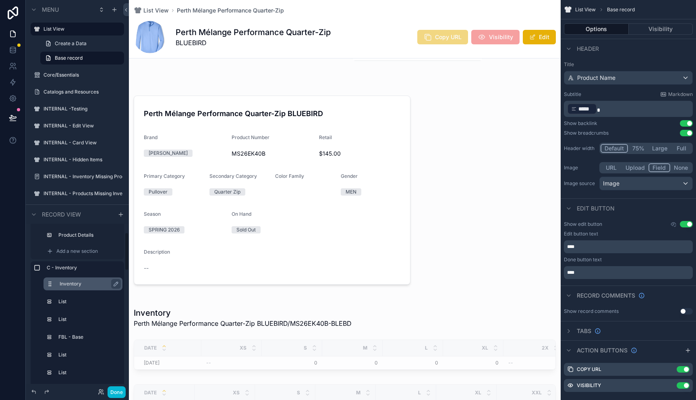
scroll to position [81, 0]
click at [68, 304] on label "FBL - Base" at bounding box center [88, 306] width 56 height 6
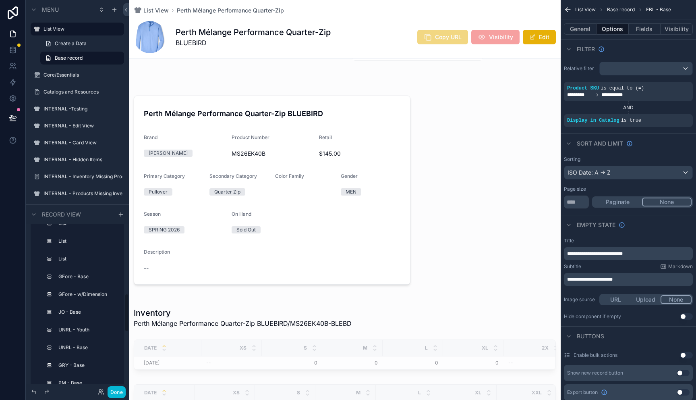
scroll to position [295, 0]
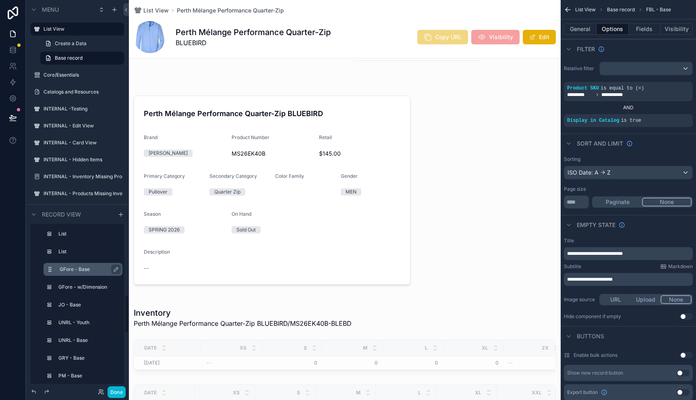
click at [73, 272] on label "GFore - Base" at bounding box center [88, 269] width 56 height 6
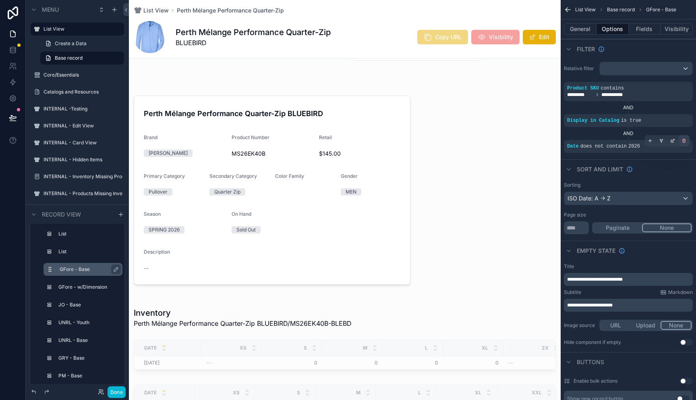
click at [686, 140] on icon "scrollable content" at bounding box center [684, 141] width 3 height 3
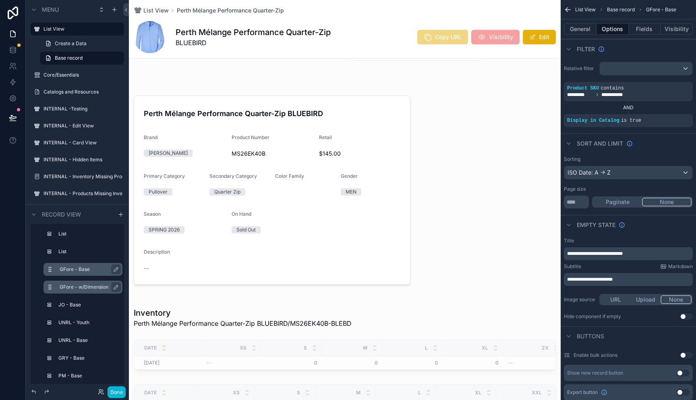
click at [75, 289] on label "GFore - w/Dimension" at bounding box center [88, 287] width 56 height 6
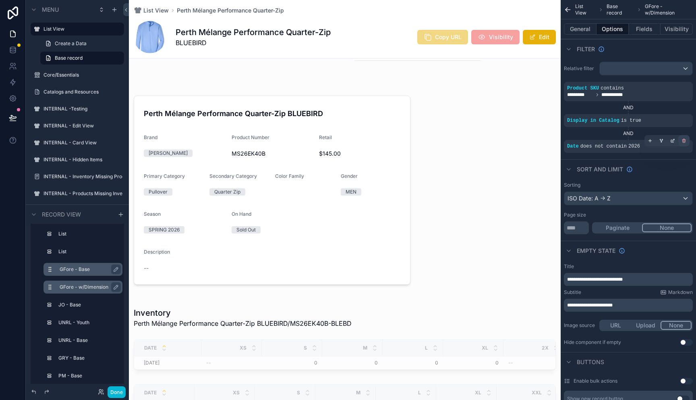
click at [684, 141] on icon "scrollable content" at bounding box center [684, 141] width 0 height 1
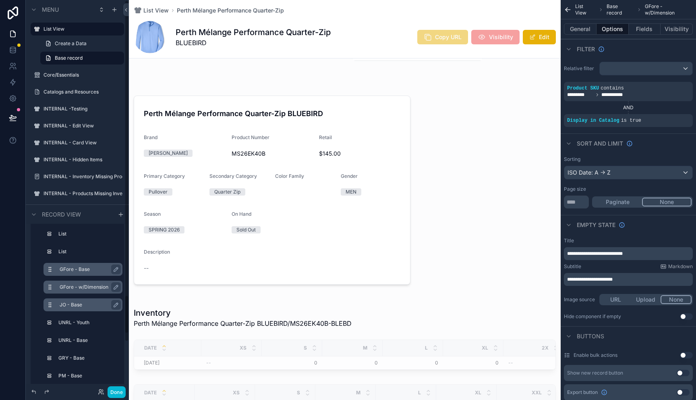
click at [69, 303] on label "JO - Base" at bounding box center [88, 304] width 56 height 6
click at [68, 321] on label "UNRL - Youth" at bounding box center [88, 322] width 56 height 6
click at [68, 337] on label "UNRL - Base" at bounding box center [88, 340] width 56 height 6
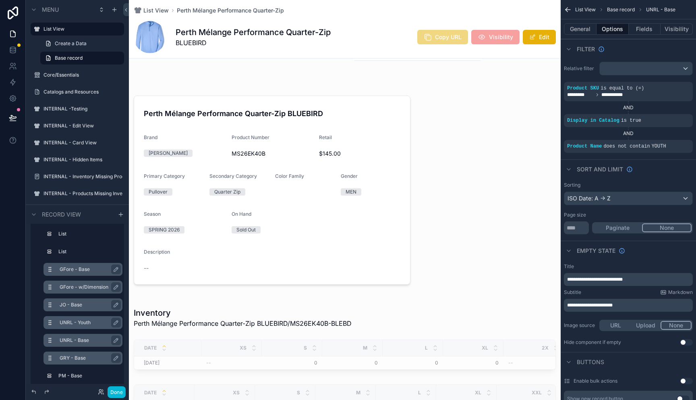
click at [65, 358] on label "GRY - Base" at bounding box center [88, 358] width 56 height 6
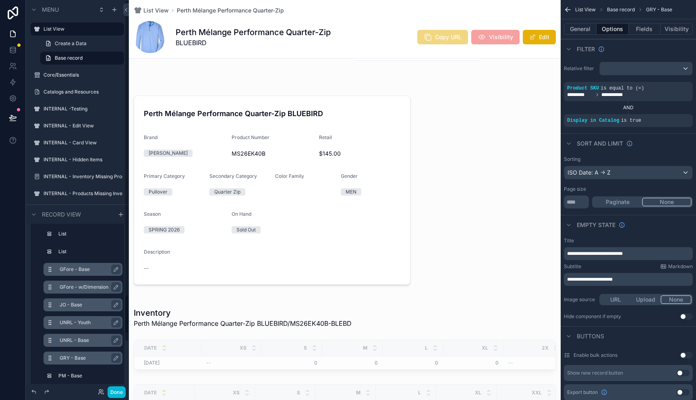
click at [69, 340] on label "UNRL - Base" at bounding box center [88, 340] width 56 height 6
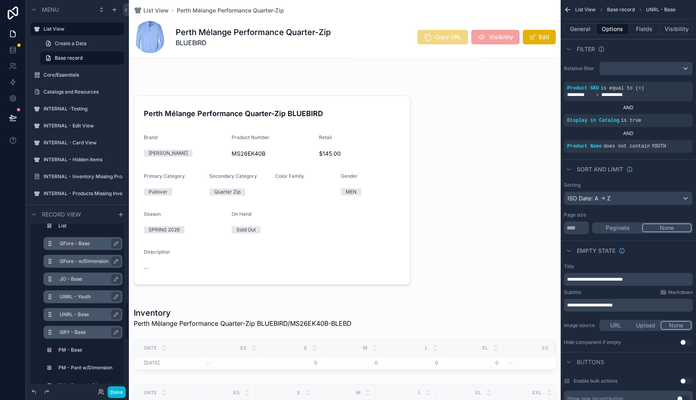
scroll to position [328, 0]
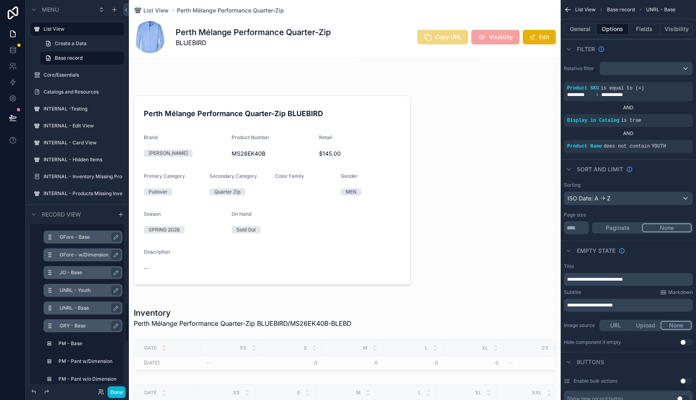
click at [69, 324] on label "GRY - Base" at bounding box center [88, 325] width 56 height 6
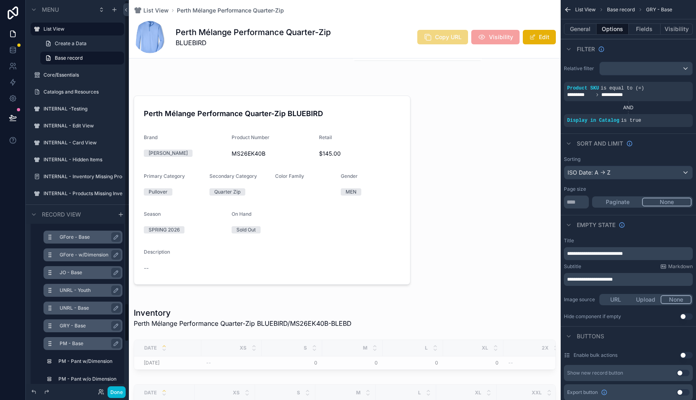
click at [67, 344] on label "PM - Base" at bounding box center [88, 343] width 56 height 6
click at [79, 363] on label "PM - Pant w/Dimension" at bounding box center [88, 361] width 56 height 6
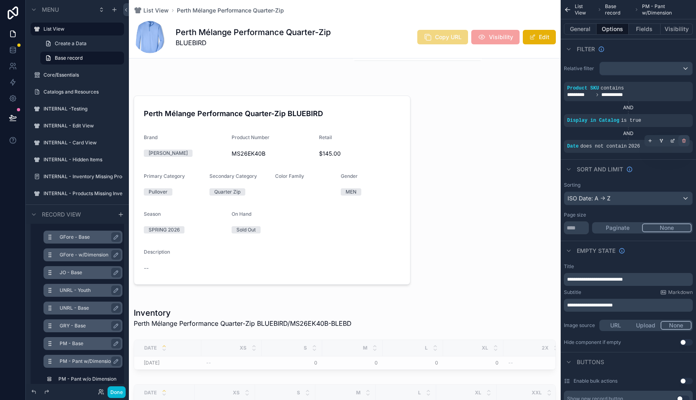
click at [684, 141] on icon "scrollable content" at bounding box center [684, 140] width 5 height 5
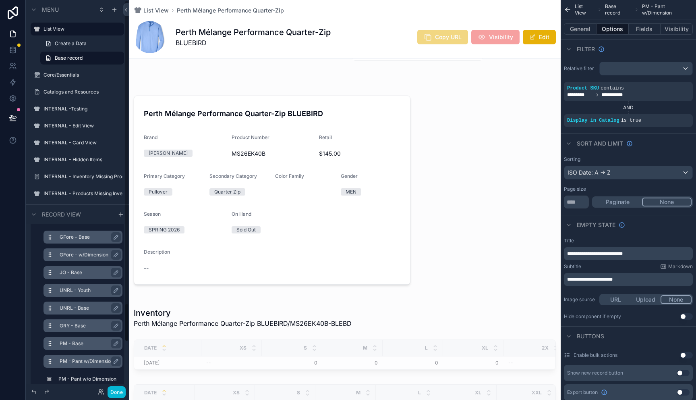
scroll to position [358, 0]
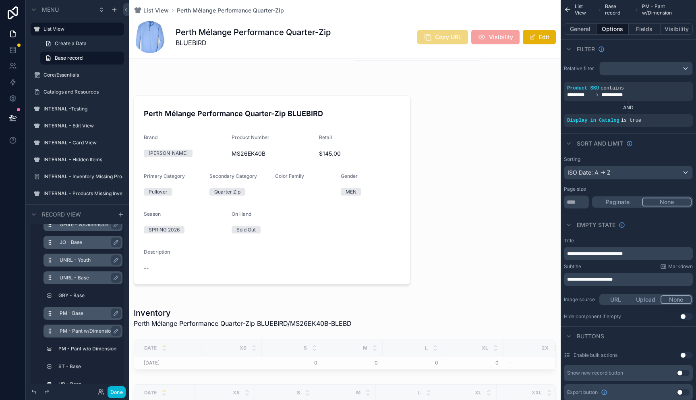
click at [77, 330] on label "PM - Pant w/Dimension" at bounding box center [88, 331] width 56 height 6
click at [75, 348] on label "PM - Pant w/o Dimension" at bounding box center [89, 348] width 58 height 6
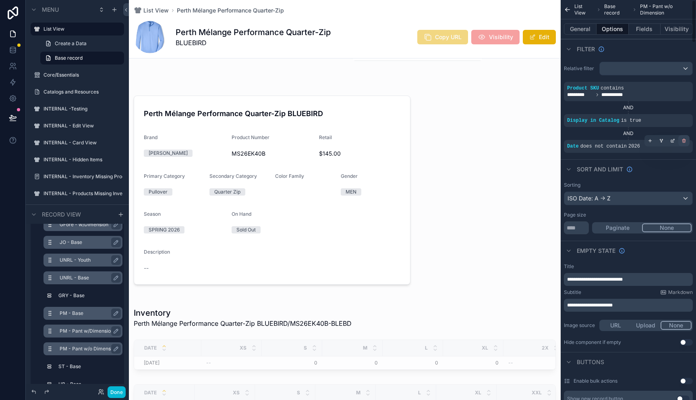
click at [684, 139] on icon "scrollable content" at bounding box center [684, 139] width 1 height 1
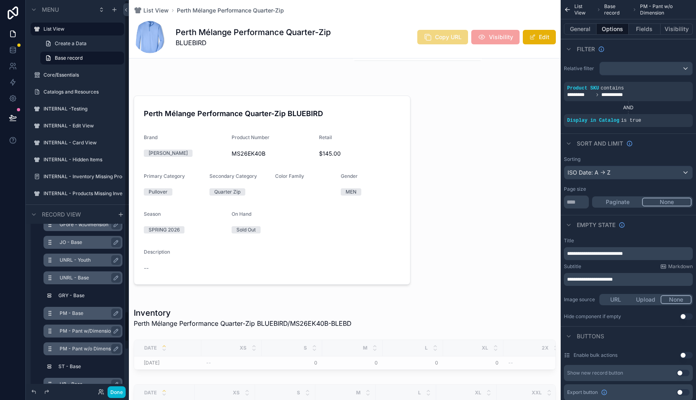
scroll to position [421, 0]
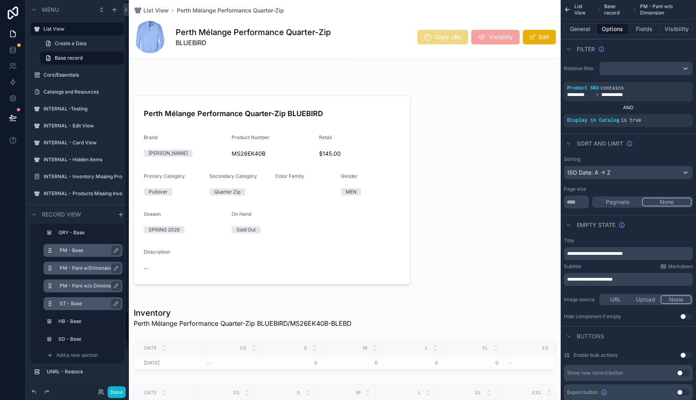
click at [72, 304] on label "ST - Base" at bounding box center [88, 303] width 56 height 6
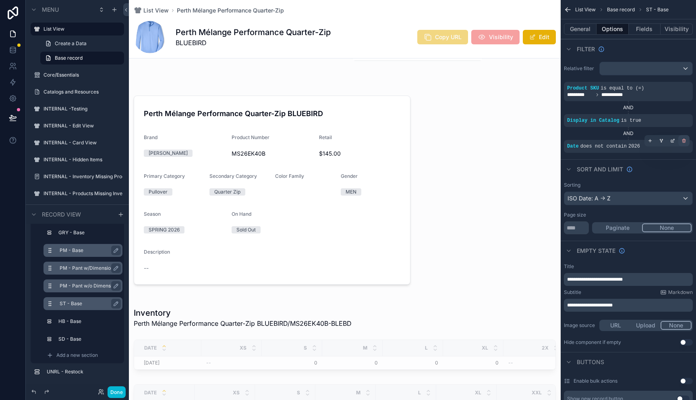
click at [686, 138] on div "scrollable content" at bounding box center [684, 140] width 11 height 11
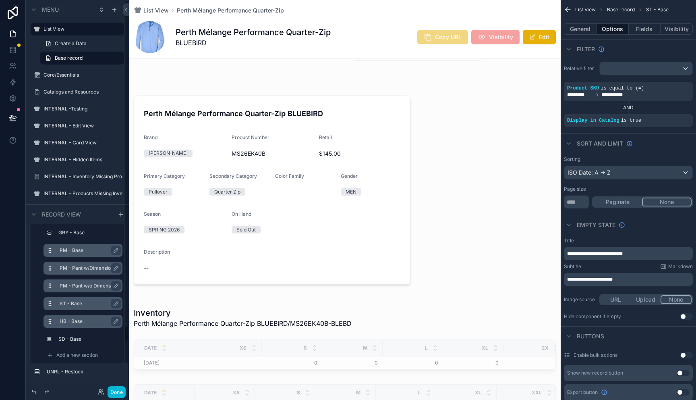
click at [63, 320] on label "HB - Base" at bounding box center [88, 321] width 56 height 6
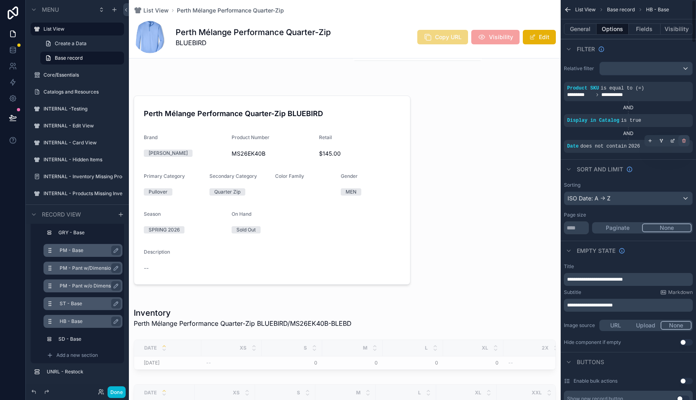
click at [685, 141] on icon "scrollable content" at bounding box center [684, 141] width 3 height 3
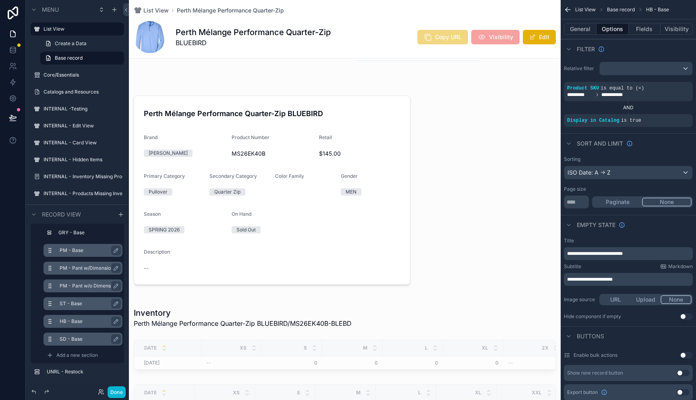
click at [75, 336] on label "SD - Base" at bounding box center [88, 339] width 56 height 6
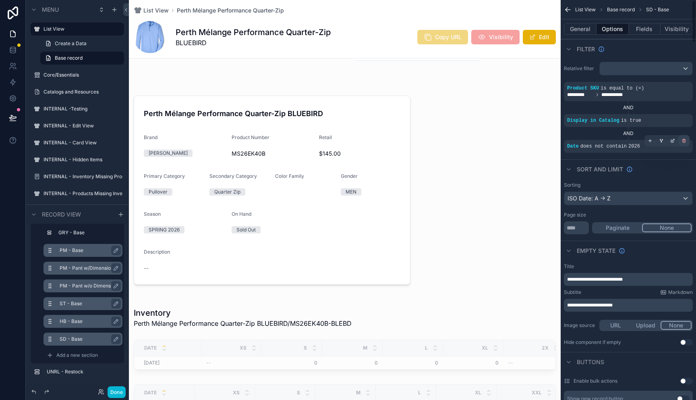
click at [685, 139] on icon "scrollable content" at bounding box center [684, 139] width 1 height 1
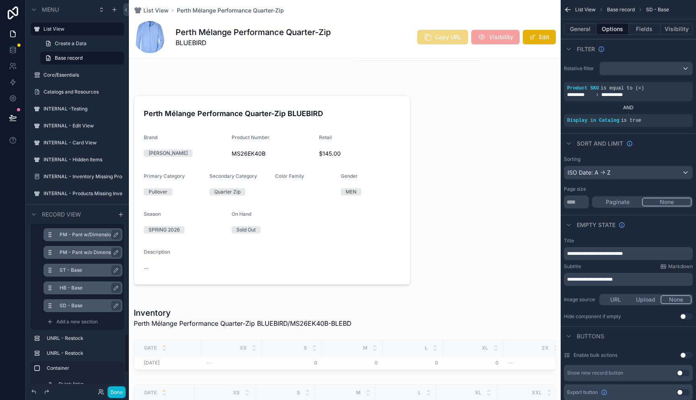
scroll to position [456, 0]
click at [75, 299] on div "SD - Base" at bounding box center [90, 304] width 60 height 10
click at [73, 286] on label "HB - Base" at bounding box center [88, 286] width 56 height 6
click at [75, 269] on label "ST - Base" at bounding box center [88, 268] width 56 height 6
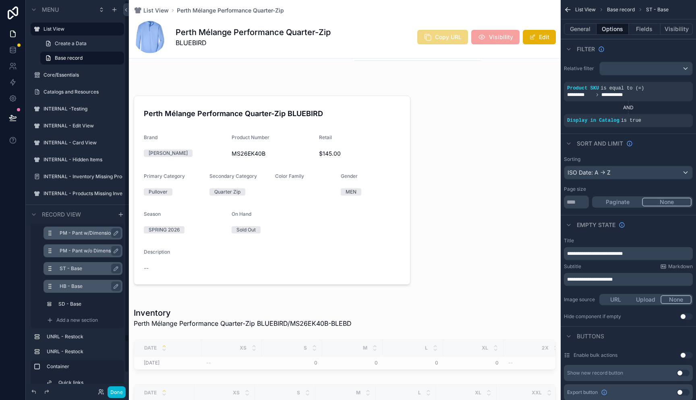
click at [81, 247] on div "PM - Pant w/o Dimension" at bounding box center [90, 251] width 60 height 10
click at [86, 233] on label "PM - Pant w/Dimension" at bounding box center [88, 233] width 56 height 6
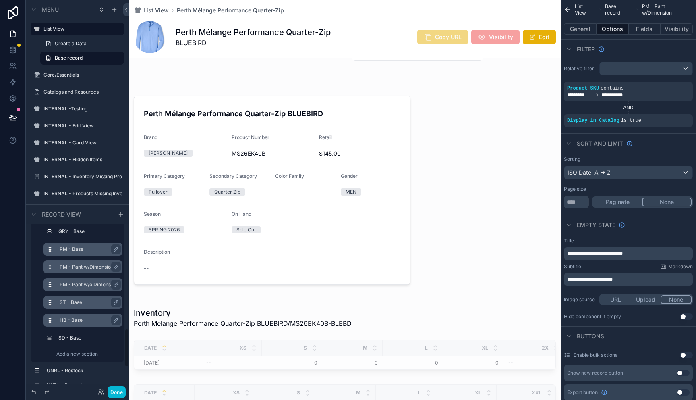
scroll to position [418, 0]
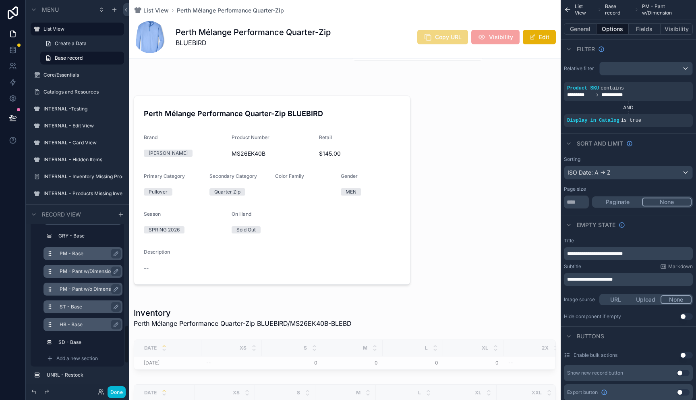
click at [79, 254] on label "PM - Base" at bounding box center [88, 253] width 56 height 6
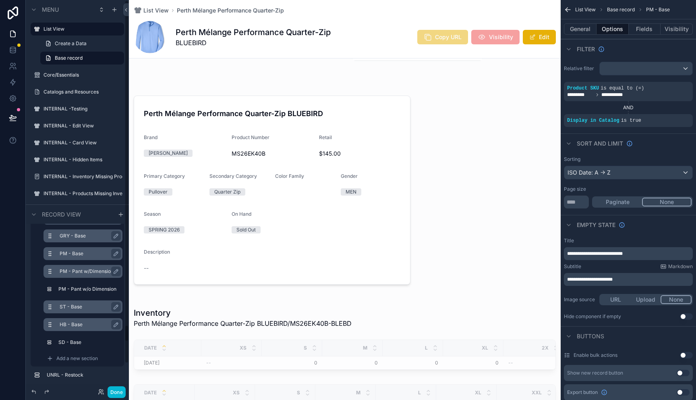
click at [81, 238] on label "GRY - Base" at bounding box center [88, 236] width 56 height 6
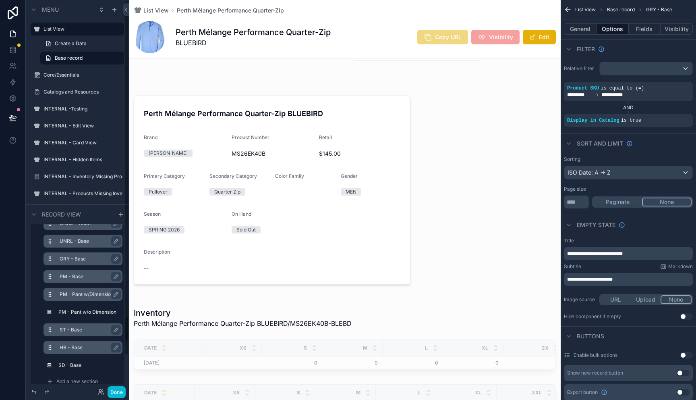
click at [76, 244] on label "UNRL - Base" at bounding box center [88, 241] width 56 height 6
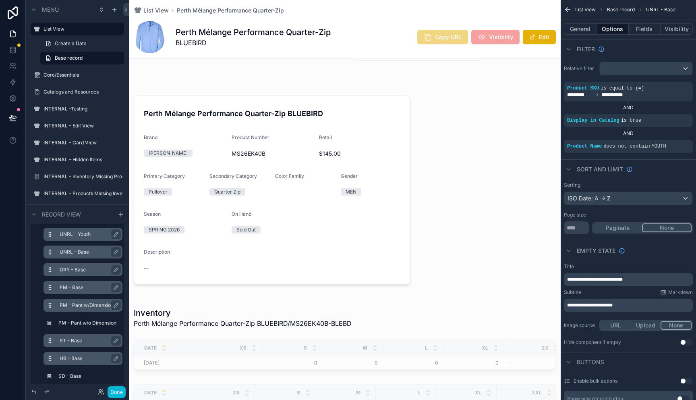
click at [79, 233] on label "UNRL - Youth" at bounding box center [88, 234] width 56 height 6
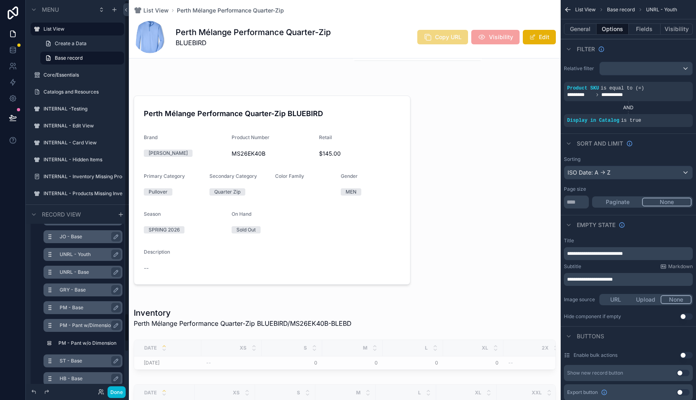
scroll to position [349, 0]
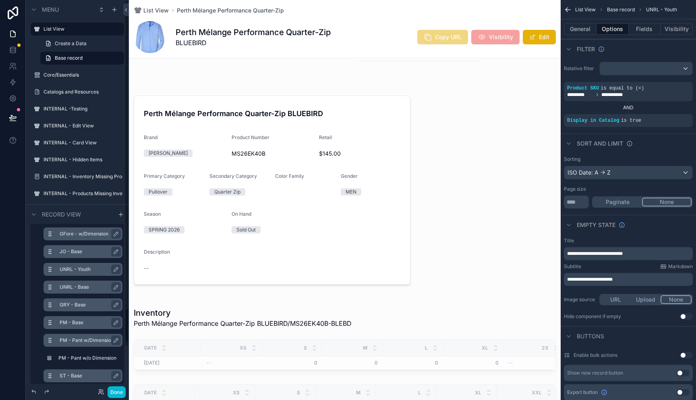
click at [75, 246] on div "JO - Base" at bounding box center [83, 251] width 79 height 13
click at [79, 236] on label "GFore - w/Dimension" at bounding box center [88, 234] width 56 height 6
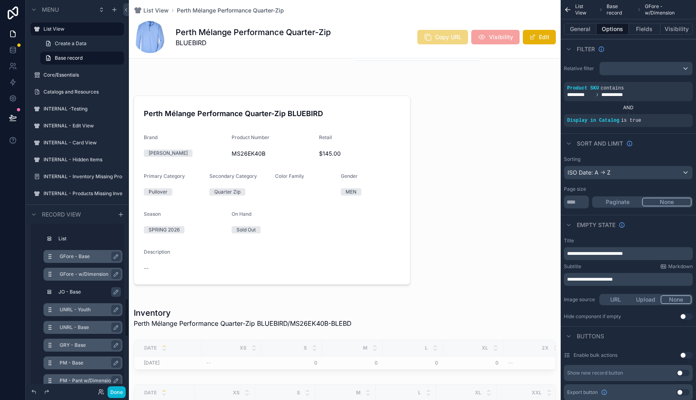
scroll to position [297, 0]
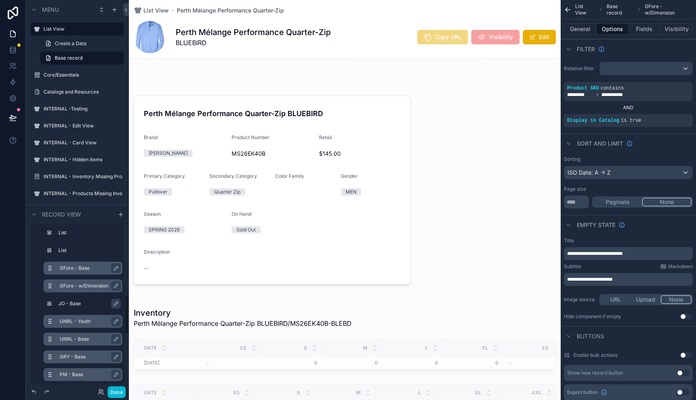
click at [71, 263] on div "GFore - Base" at bounding box center [90, 268] width 60 height 10
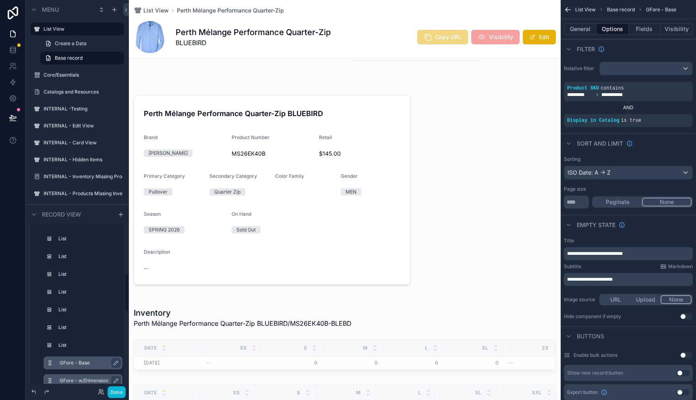
scroll to position [201, 0]
click at [64, 345] on label "List" at bounding box center [88, 346] width 56 height 6
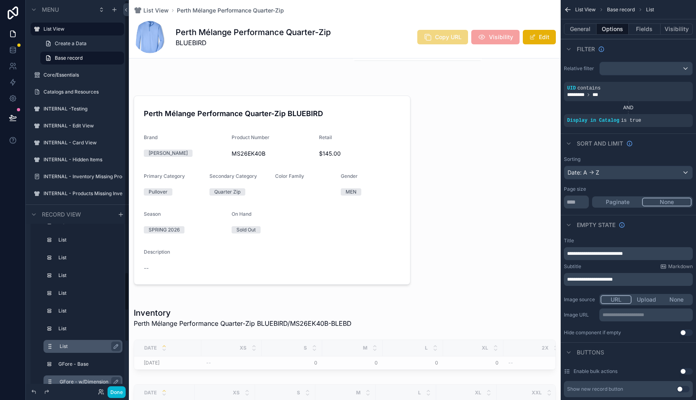
scroll to position [200, 0]
click at [64, 328] on label "List" at bounding box center [88, 329] width 56 height 6
click at [64, 314] on label "List" at bounding box center [88, 311] width 56 height 6
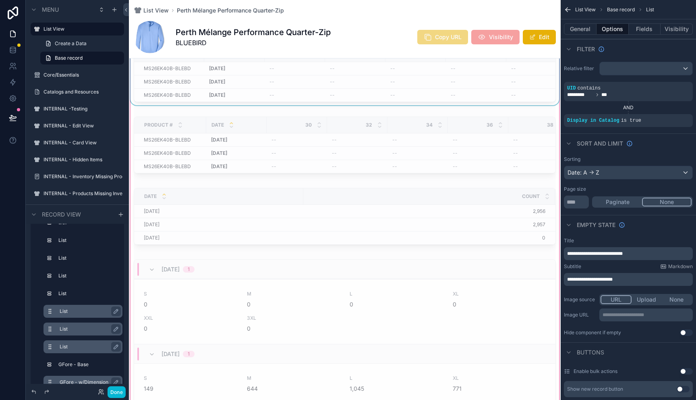
scroll to position [1285, 0]
click at [67, 277] on label "List" at bounding box center [88, 275] width 56 height 6
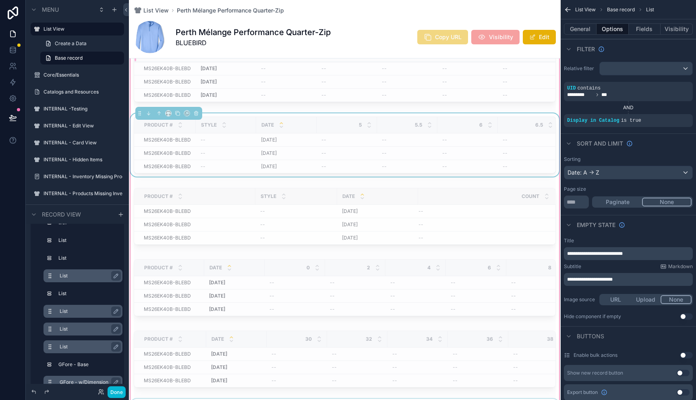
scroll to position [1067, 0]
click at [114, 392] on button "Done" at bounding box center [117, 392] width 18 height 12
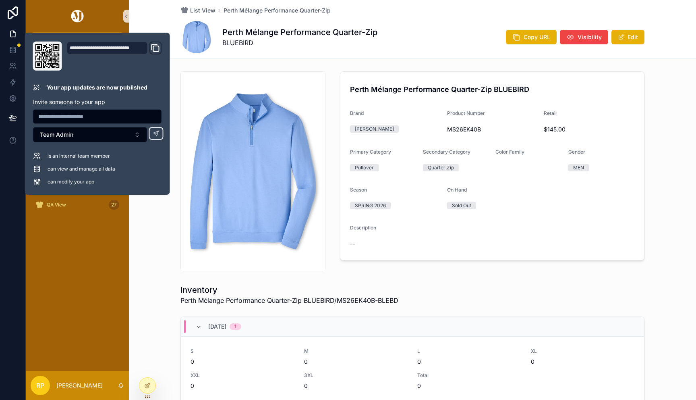
scroll to position [98, 0]
